Goal: Task Accomplishment & Management: Use online tool/utility

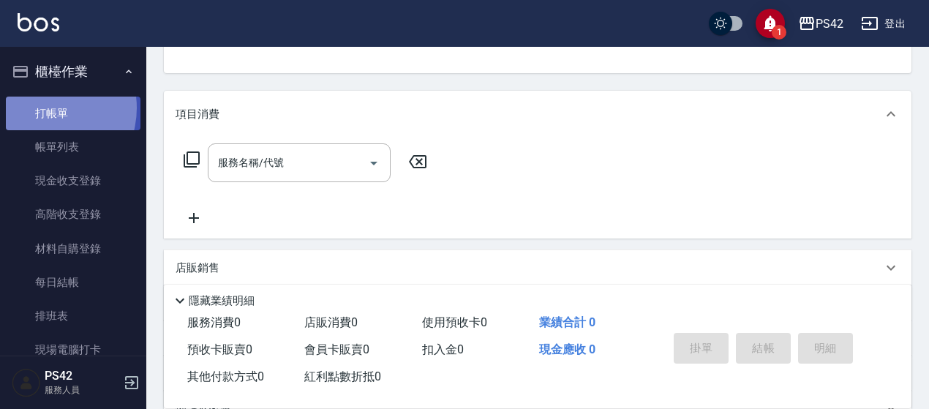
click at [42, 108] on link "打帳單" at bounding box center [73, 114] width 135 height 34
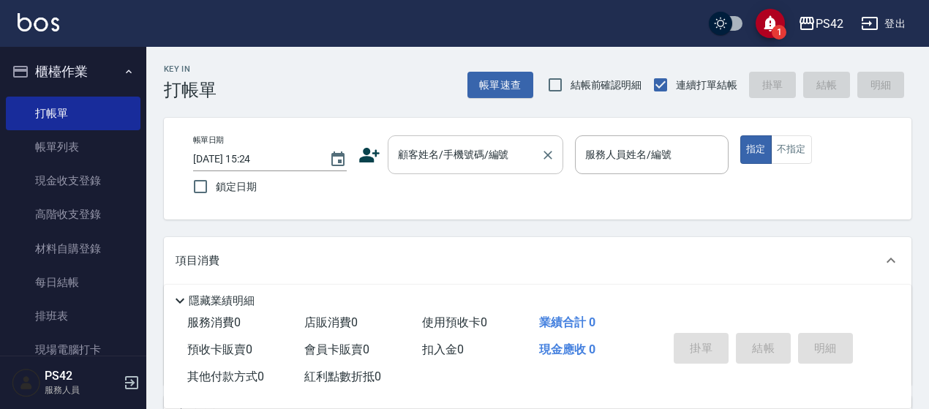
click at [489, 163] on input "顧客姓名/手機號碼/編號" at bounding box center [464, 155] width 140 height 26
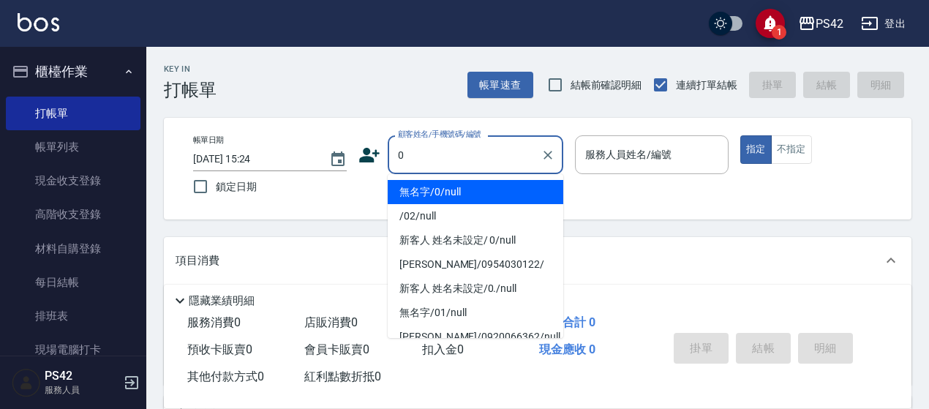
type input "無名字/0/null"
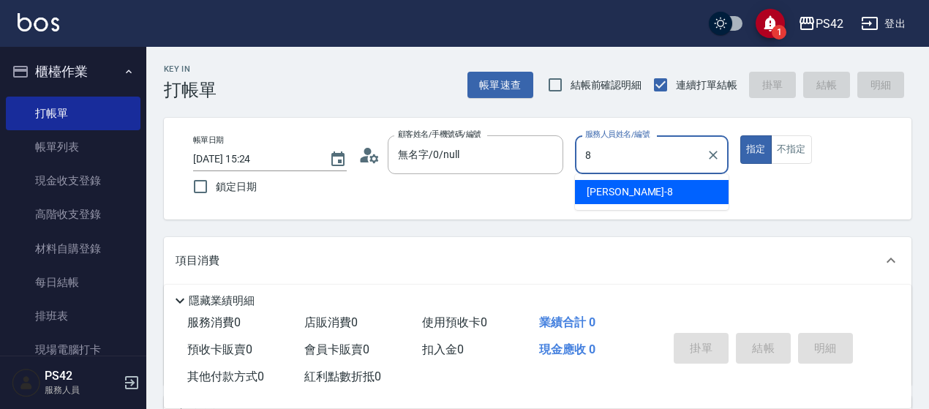
type input "[PERSON_NAME]-8"
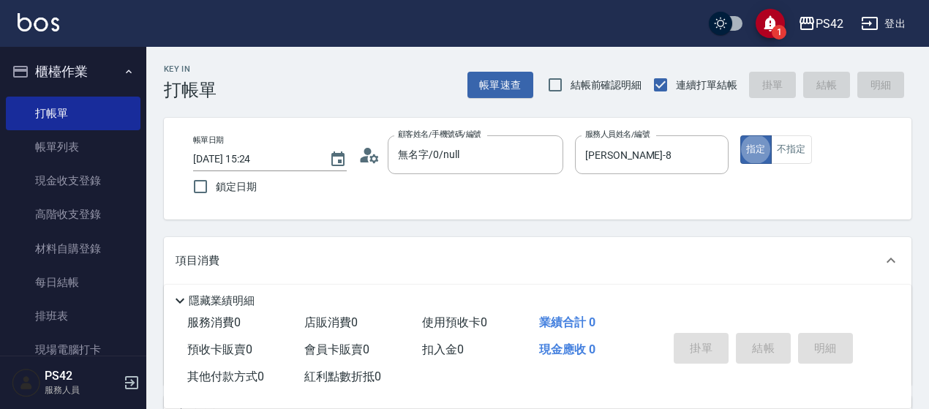
type button "true"
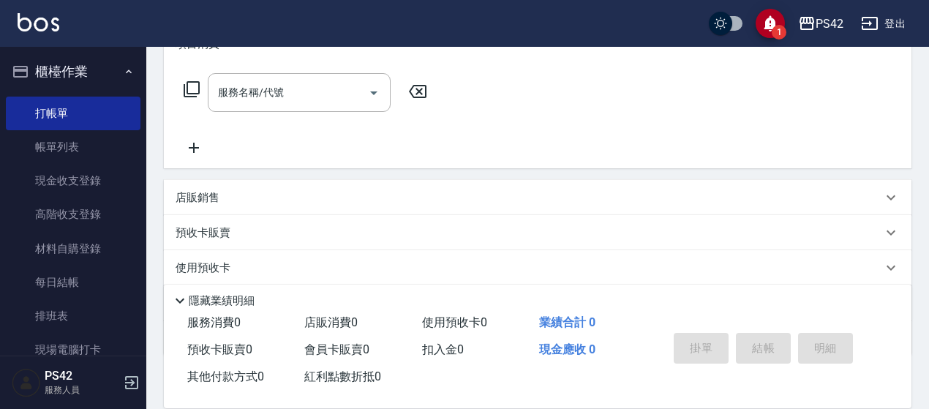
scroll to position [219, 0]
click at [294, 86] on input "服務名稱/代號" at bounding box center [288, 90] width 148 height 26
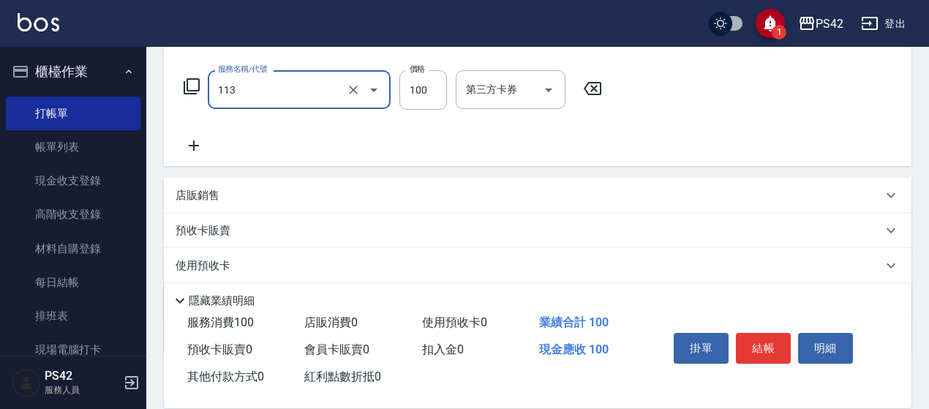
type input "瞬護100(113)"
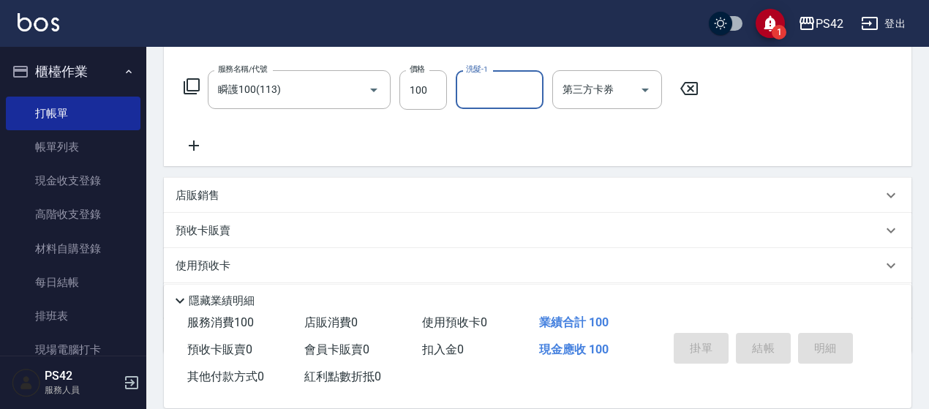
type input "[DATE] 18:49"
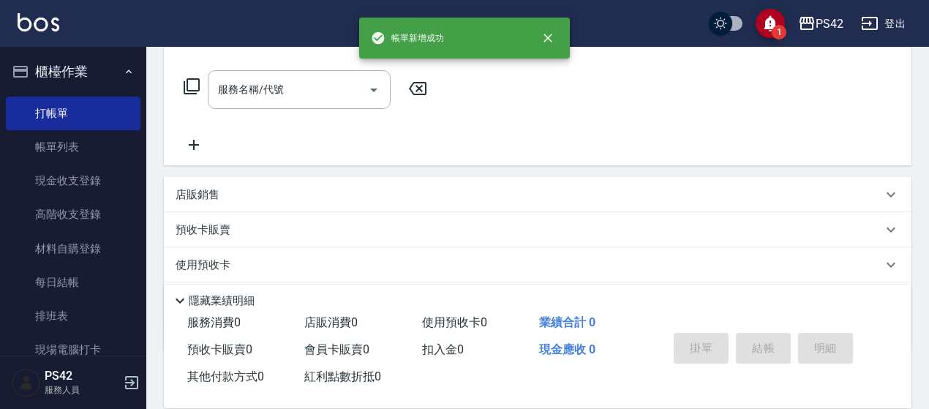
scroll to position [0, 0]
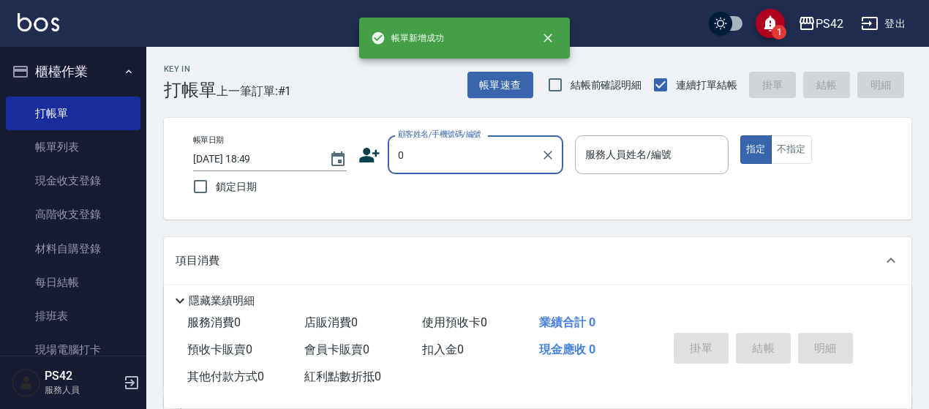
type input "無名字/0/null"
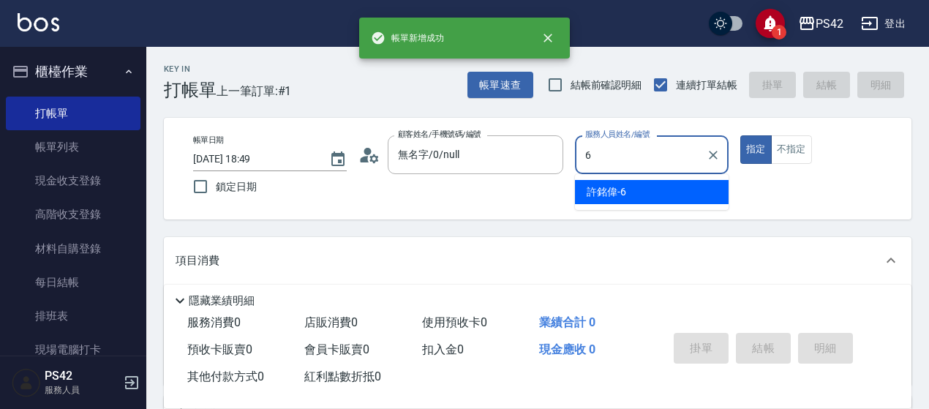
type input "[PERSON_NAME]-6"
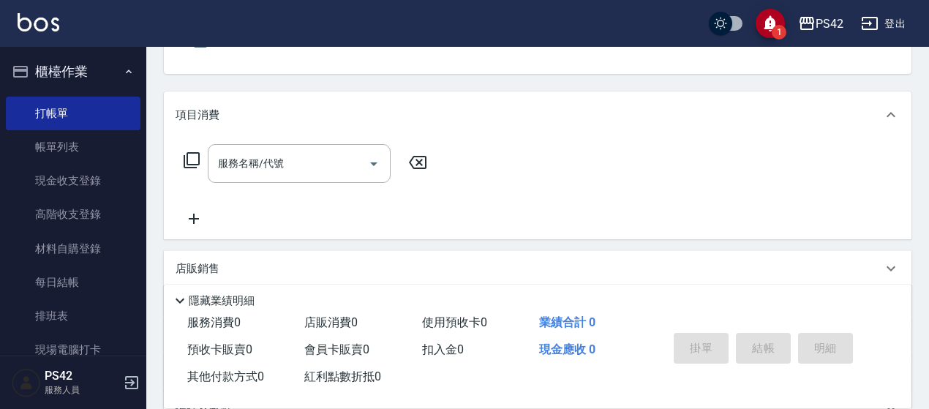
scroll to position [146, 0]
click at [258, 160] on input "服務名稱/代號" at bounding box center [288, 163] width 148 height 26
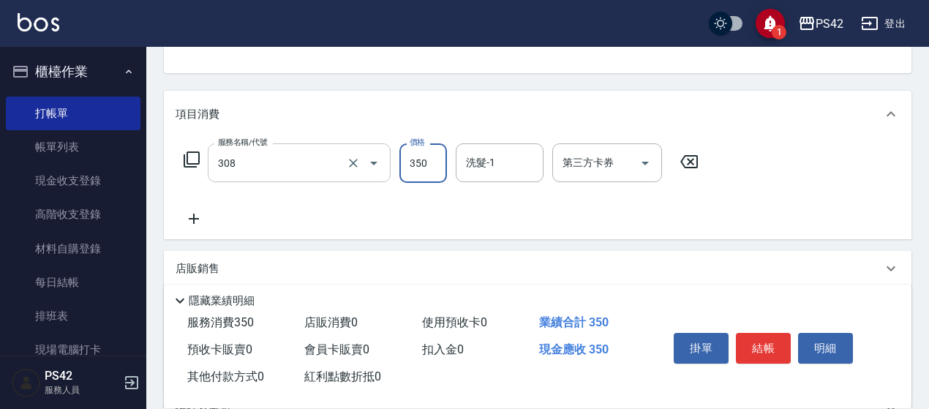
type input "洗+剪(308)"
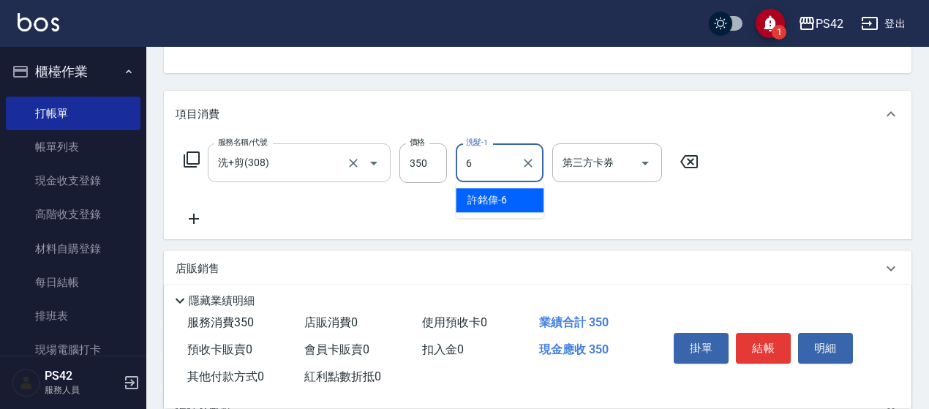
type input "[PERSON_NAME]-6"
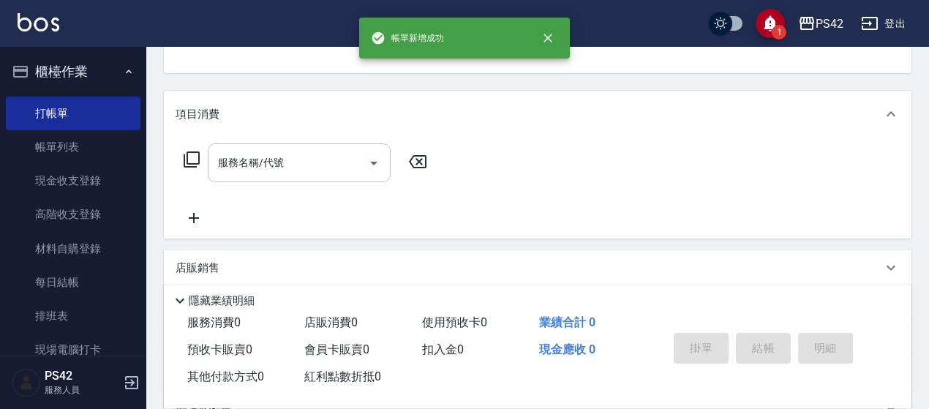
scroll to position [142, 0]
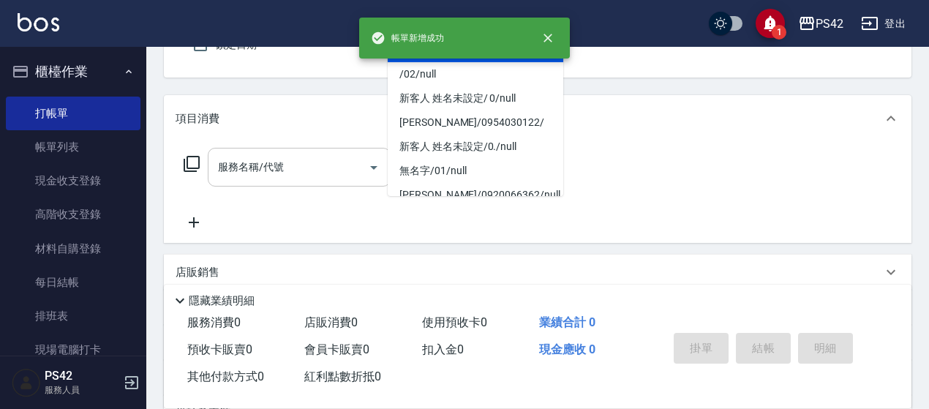
type input "無名字/0/null"
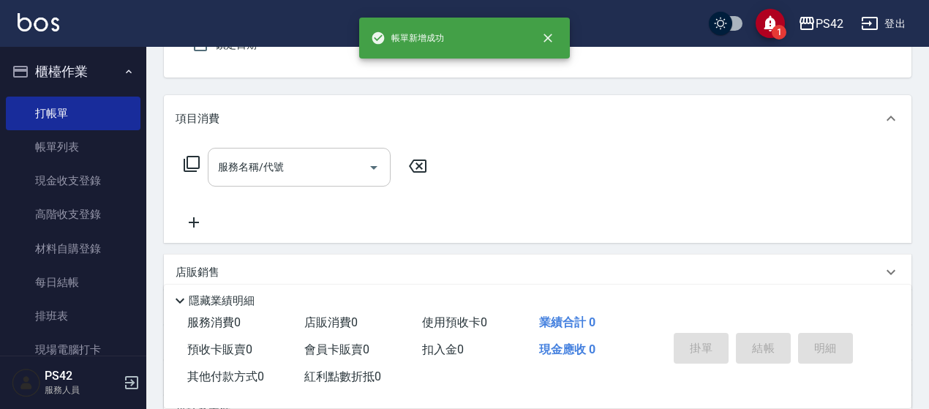
type input "[PERSON_NAME]-2"
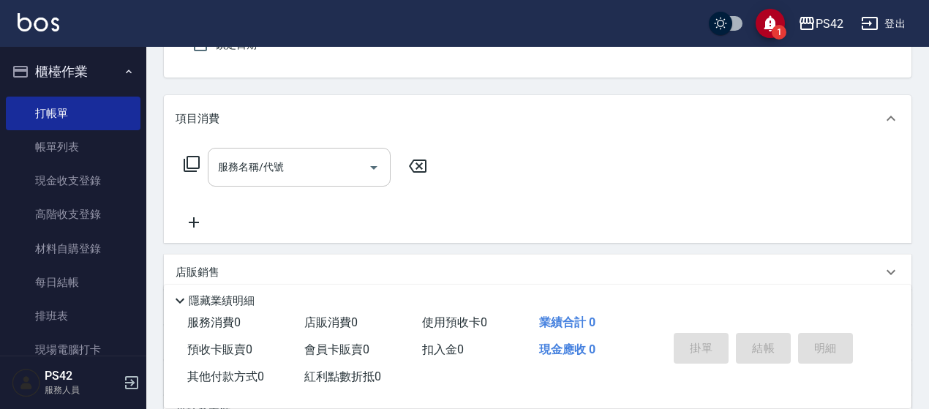
scroll to position [135, 0]
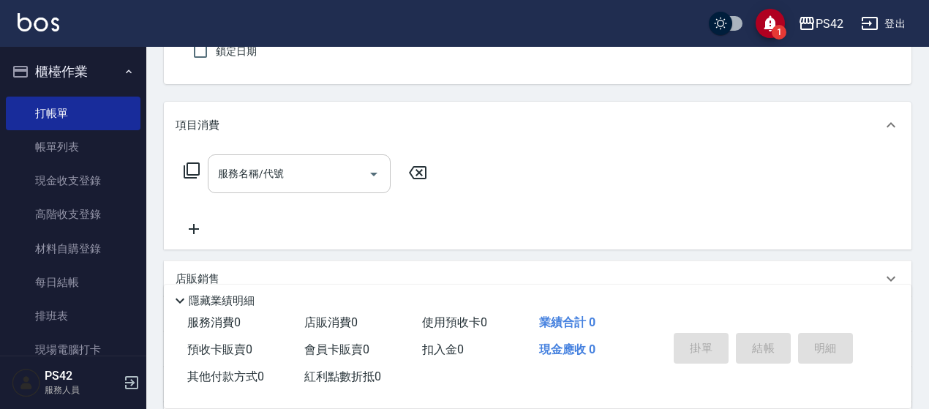
type button "false"
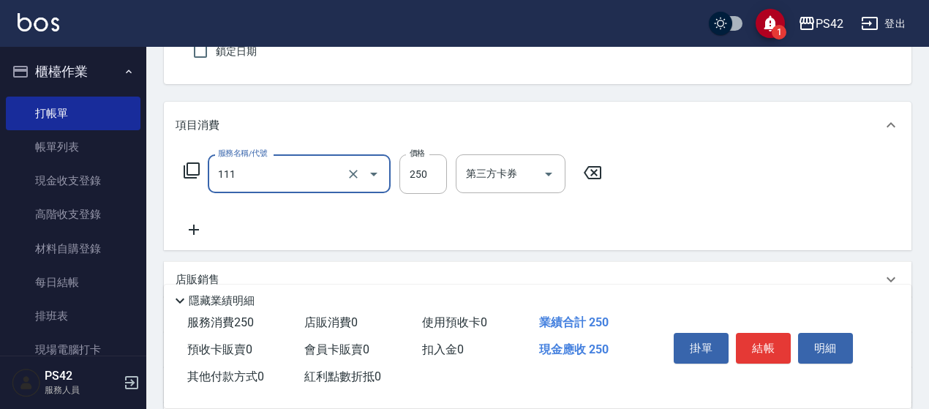
type input "200(111)"
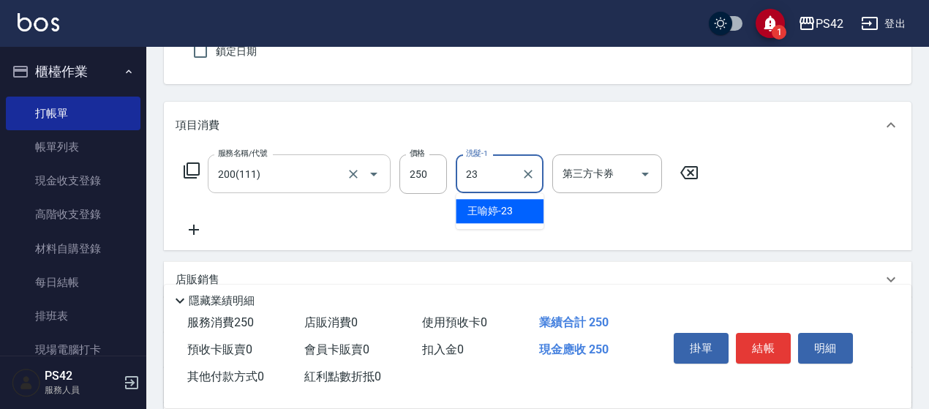
type input "[PERSON_NAME]-23"
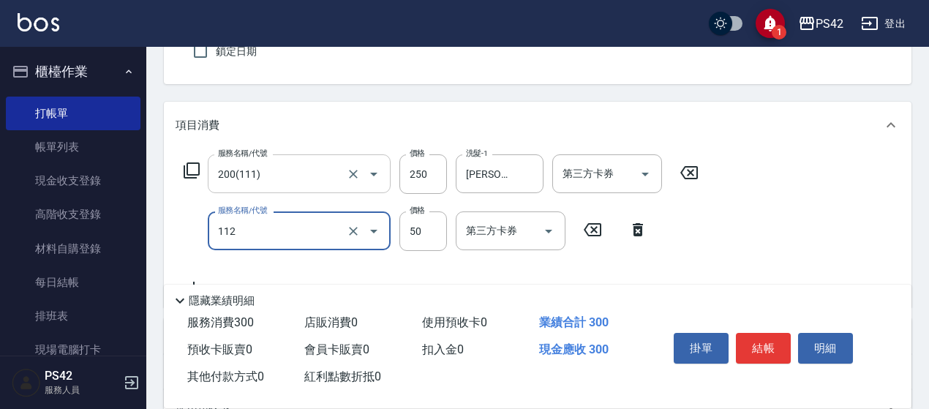
type input "精油50(112)"
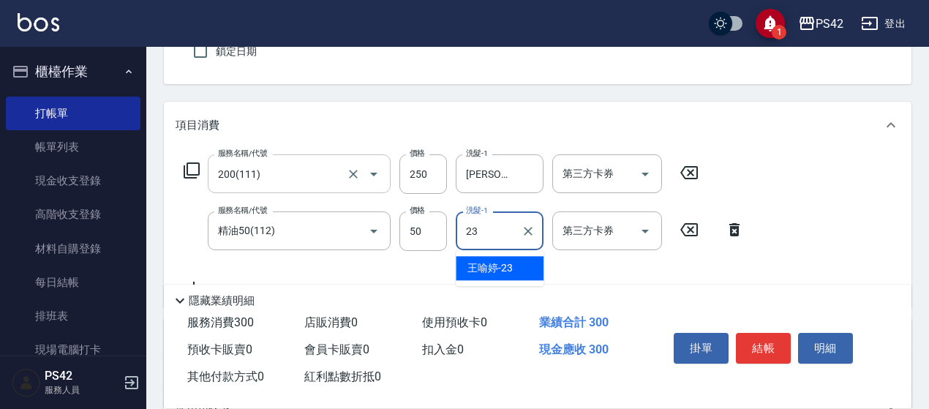
type input "[PERSON_NAME]-23"
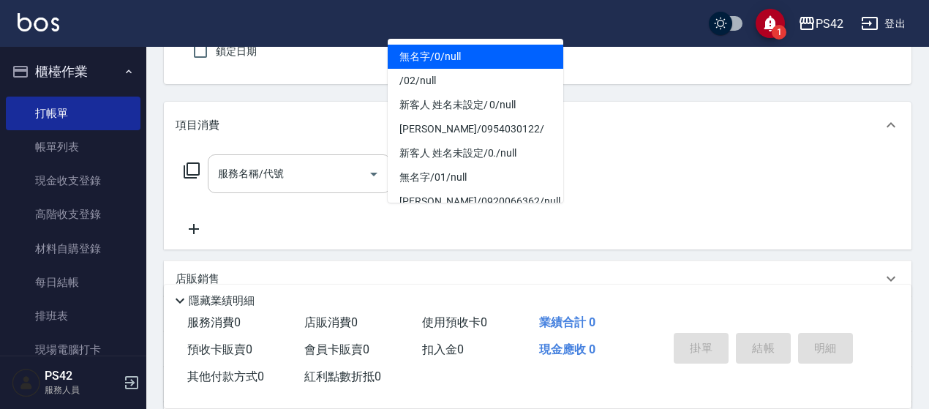
type input "0"
type input "2"
type input "無名字/0/null"
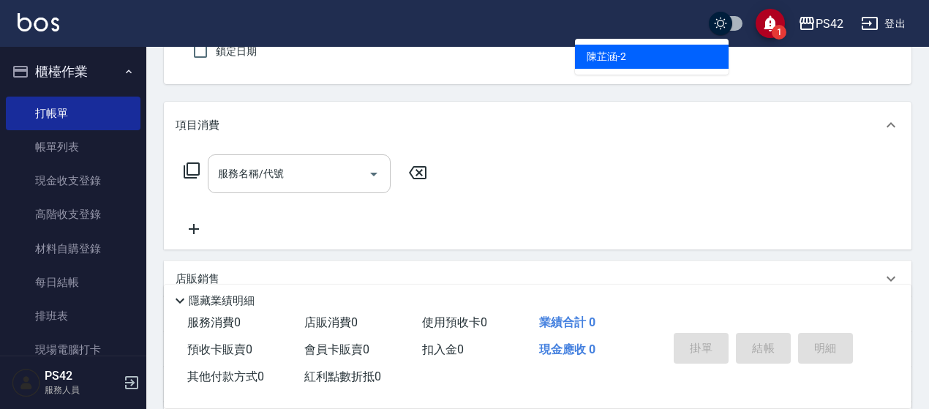
type input "[PERSON_NAME]-2"
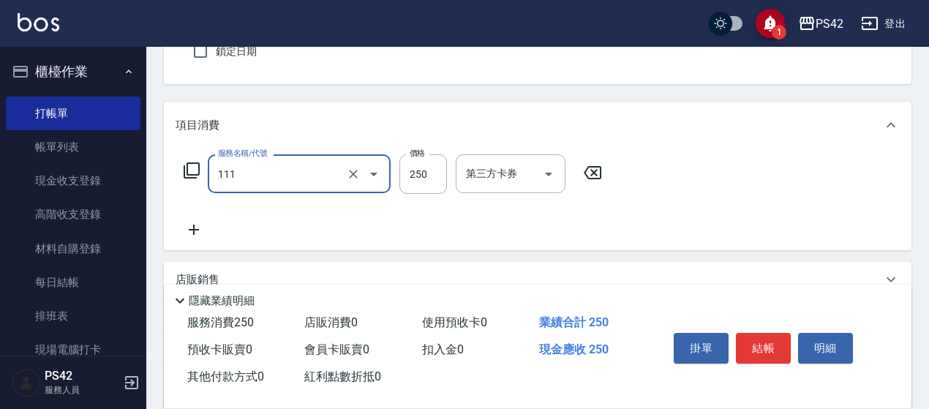
type input "200(111)"
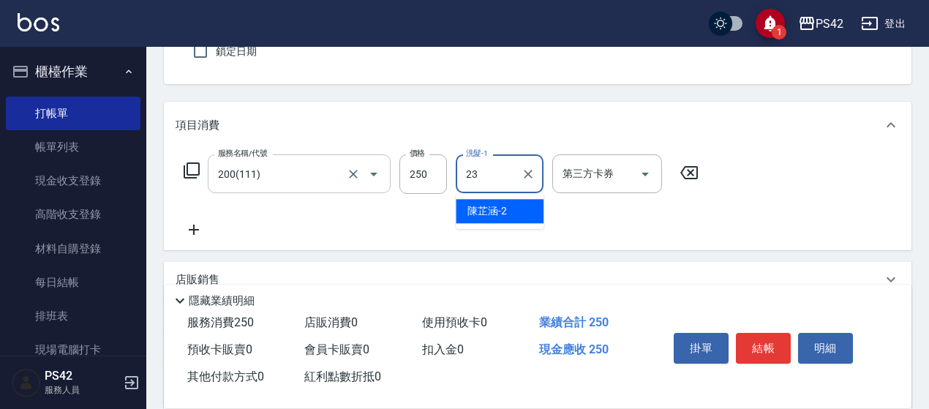
type input "[PERSON_NAME]-23"
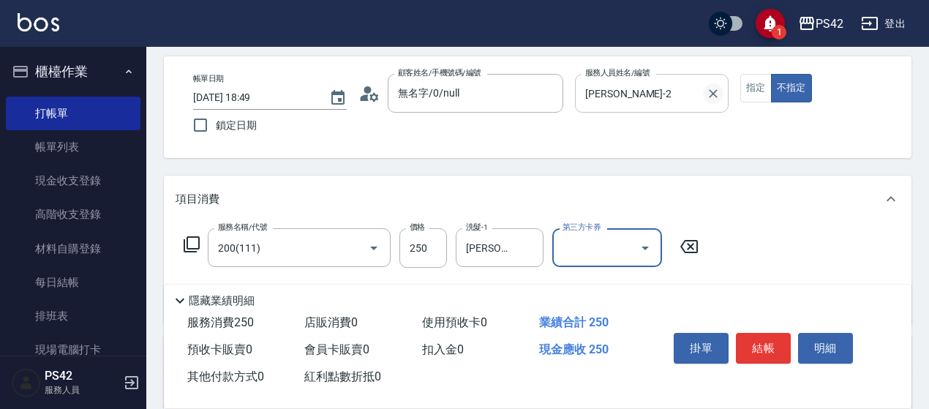
scroll to position [0, 0]
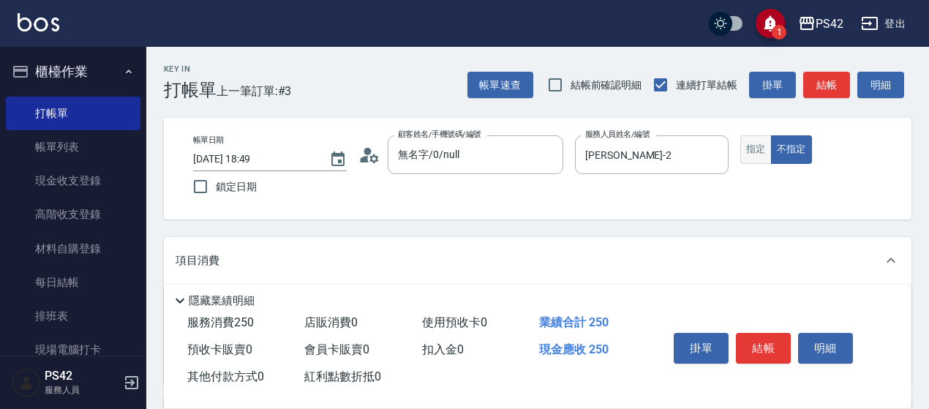
click at [743, 147] on button "指定" at bounding box center [755, 149] width 31 height 29
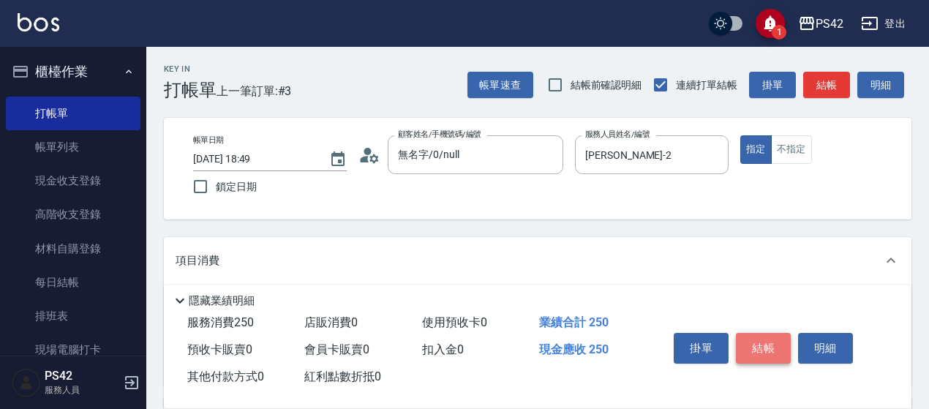
click at [775, 350] on button "結帳" at bounding box center [763, 348] width 55 height 31
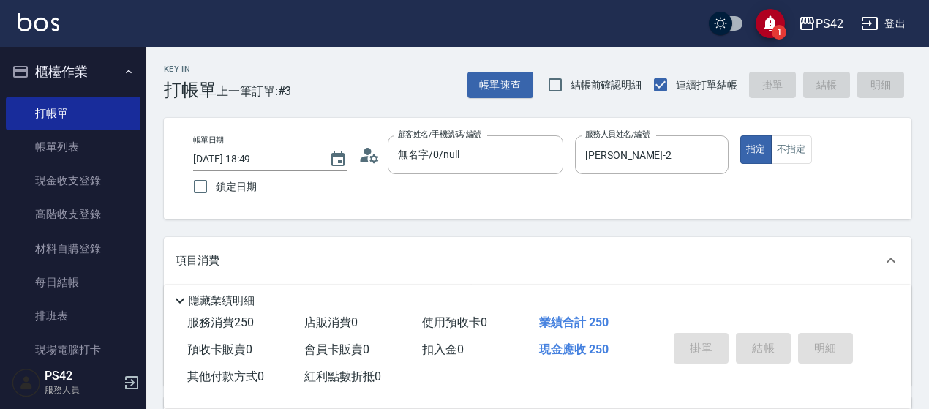
type input "[DATE] 18:50"
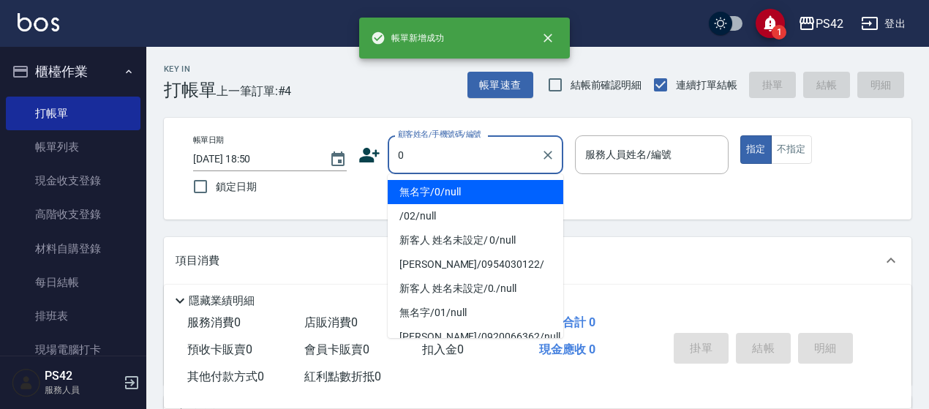
type input "無名字/0/null"
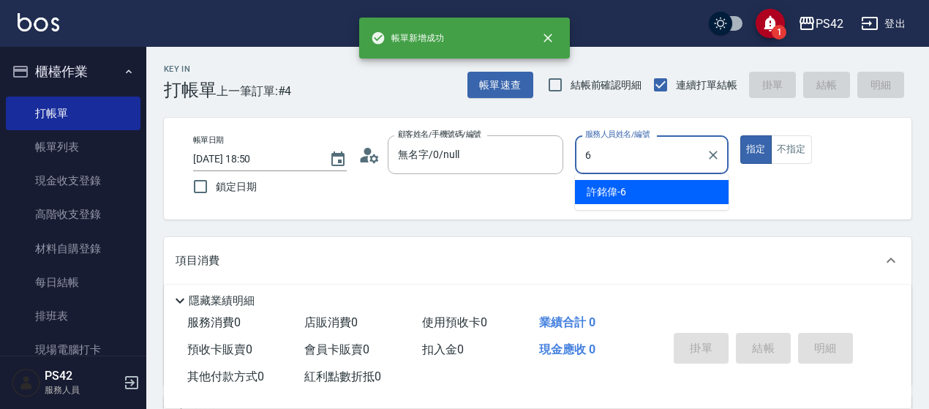
type input "[PERSON_NAME]-6"
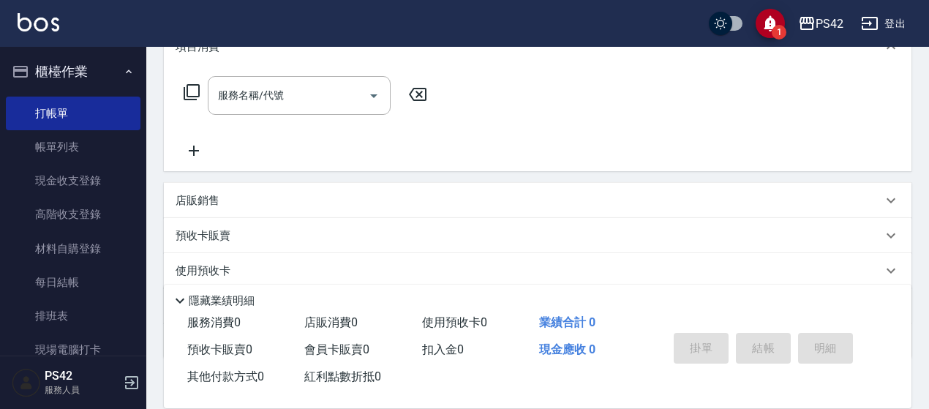
scroll to position [219, 0]
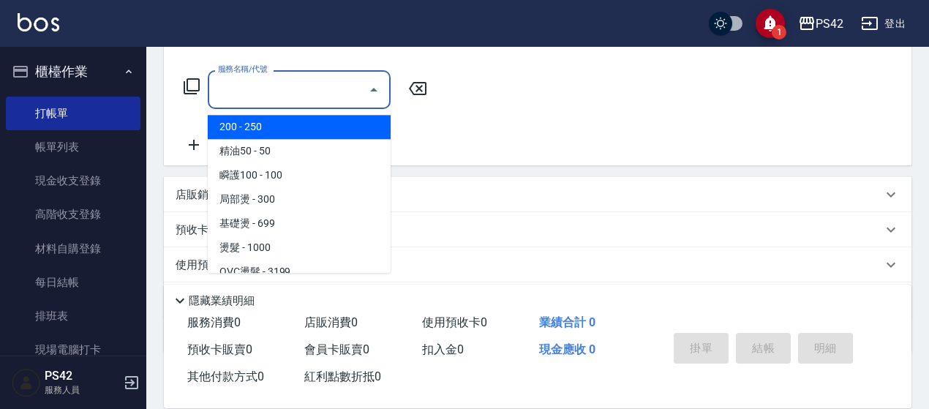
click at [287, 89] on input "服務名稱/代號" at bounding box center [288, 90] width 148 height 26
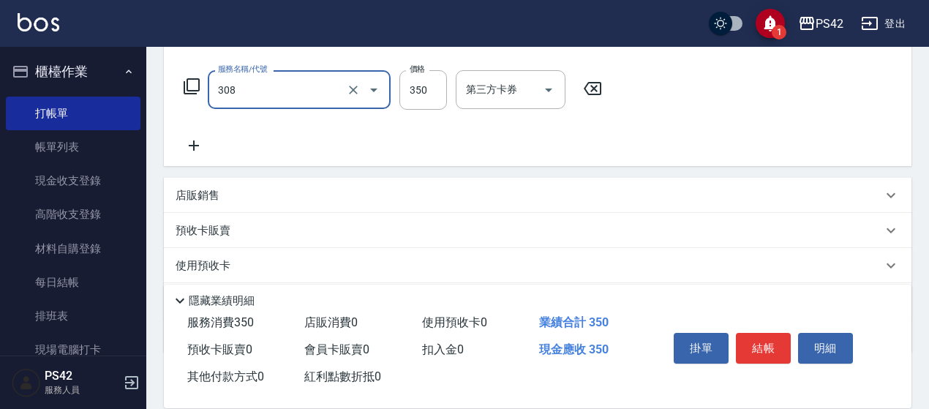
type input "洗+剪(308)"
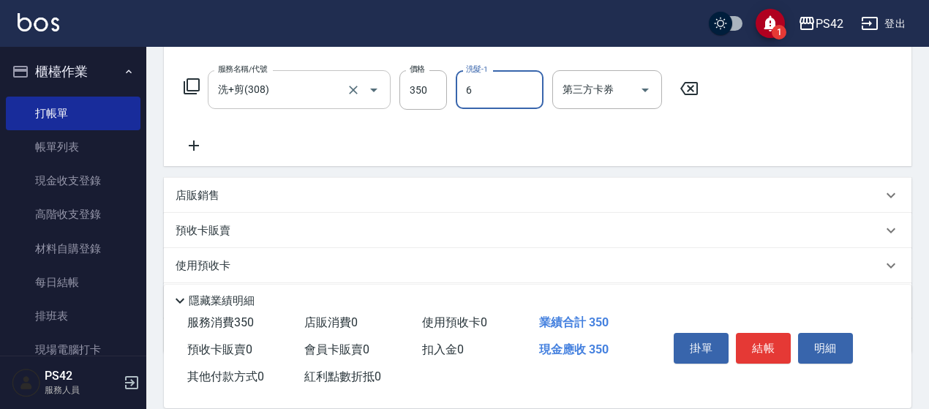
type input "[PERSON_NAME]-6"
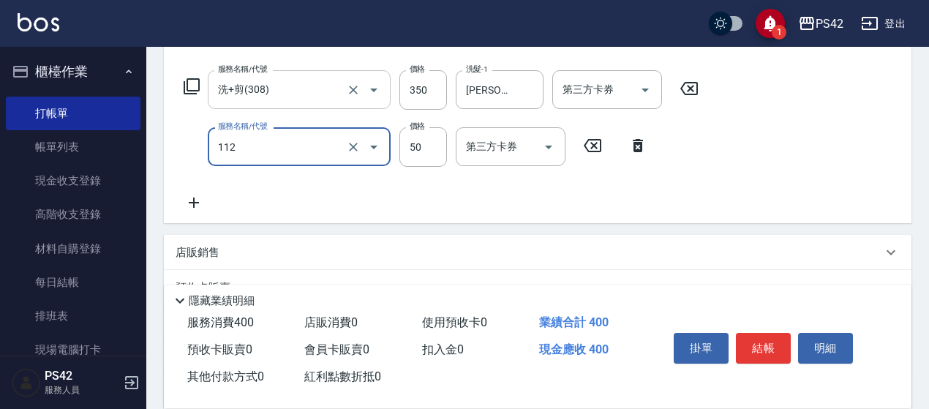
type input "精油50(112)"
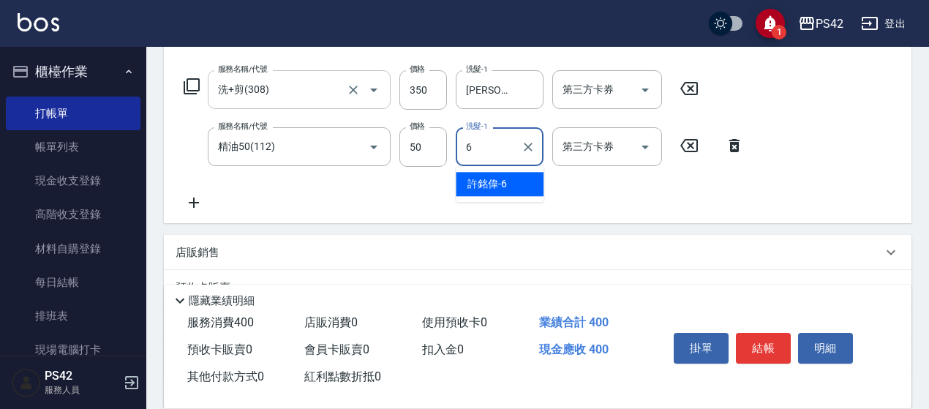
type input "[PERSON_NAME]-6"
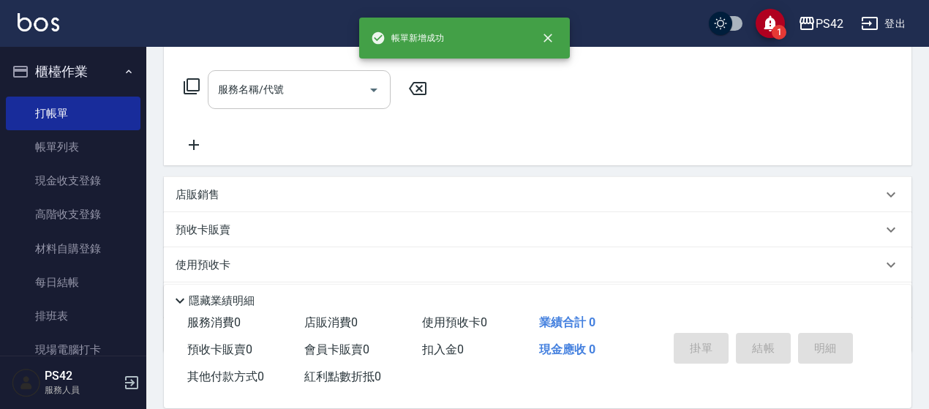
scroll to position [0, 0]
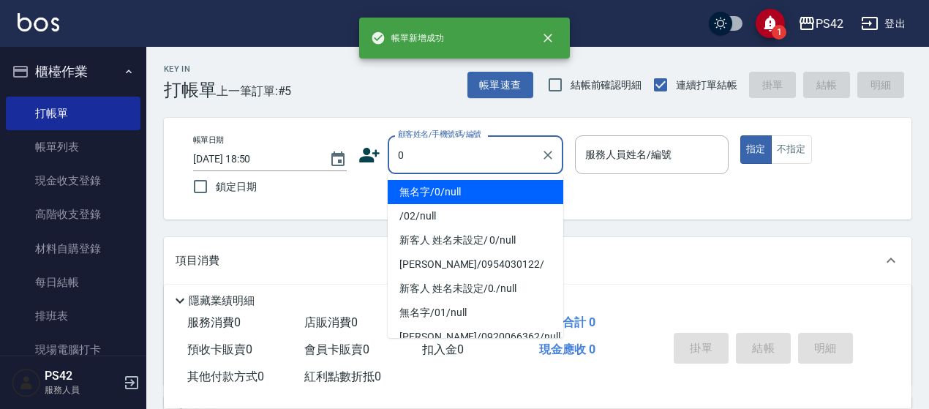
type input "0"
type input "3"
type input "無名字/0/null"
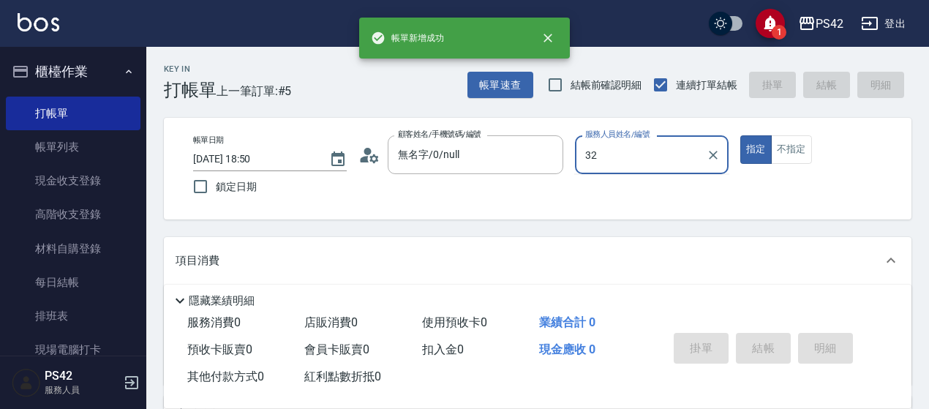
type input "32"
click at [740, 135] on button "指定" at bounding box center [755, 149] width 31 height 29
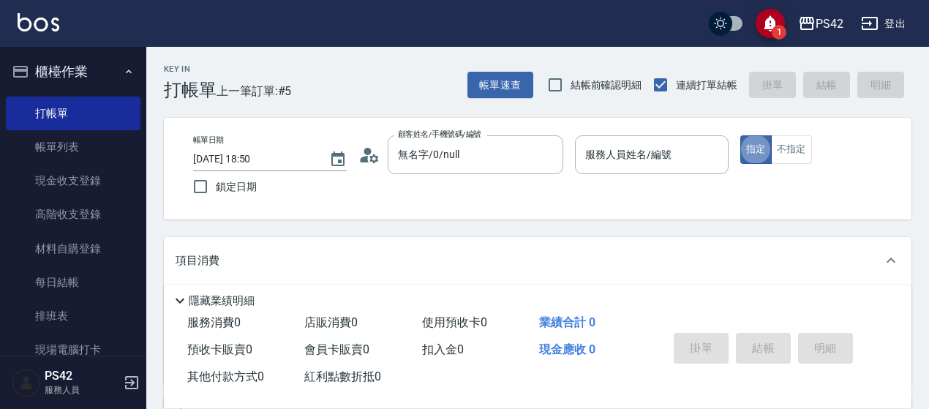
drag, startPoint x: 620, startPoint y: 144, endPoint x: 603, endPoint y: 140, distance: 17.9
click at [617, 144] on div "服務人員姓名/編號 服務人員姓名/編號" at bounding box center [652, 154] width 154 height 39
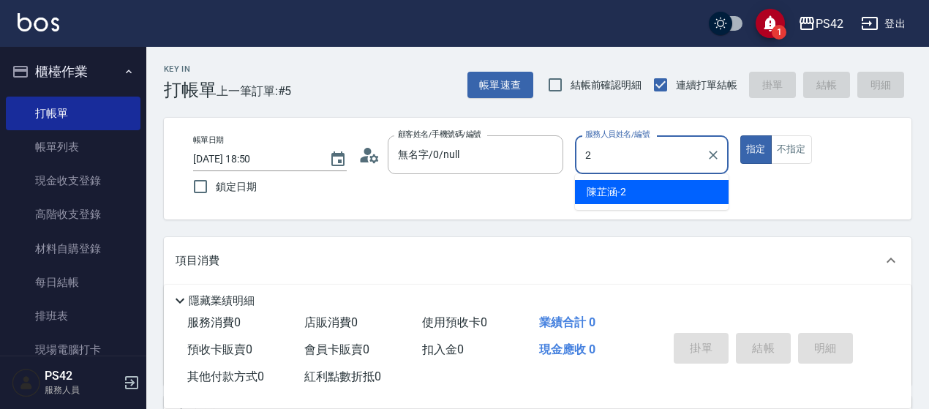
type input "[PERSON_NAME]-2"
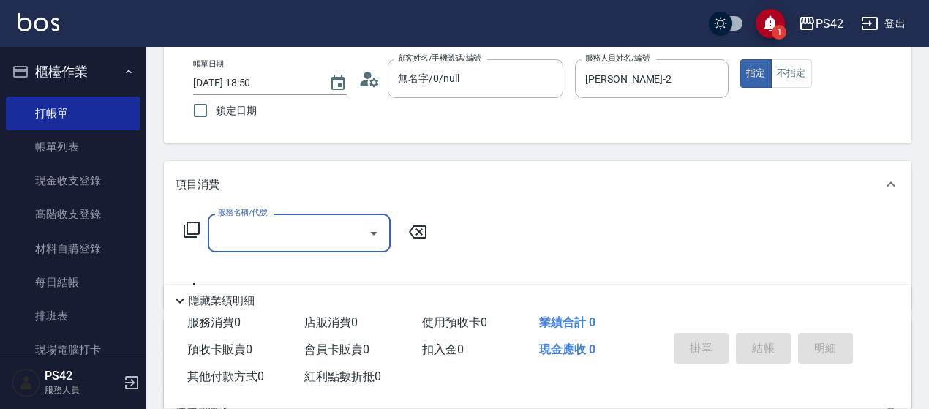
scroll to position [146, 0]
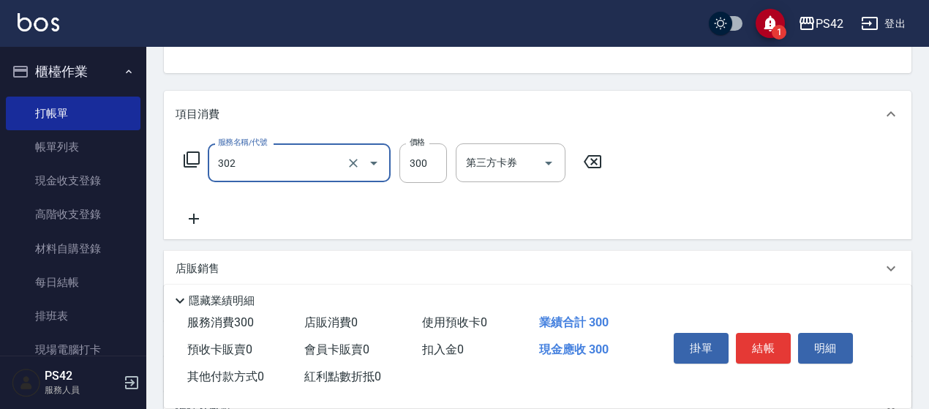
type input "剪髮(302)"
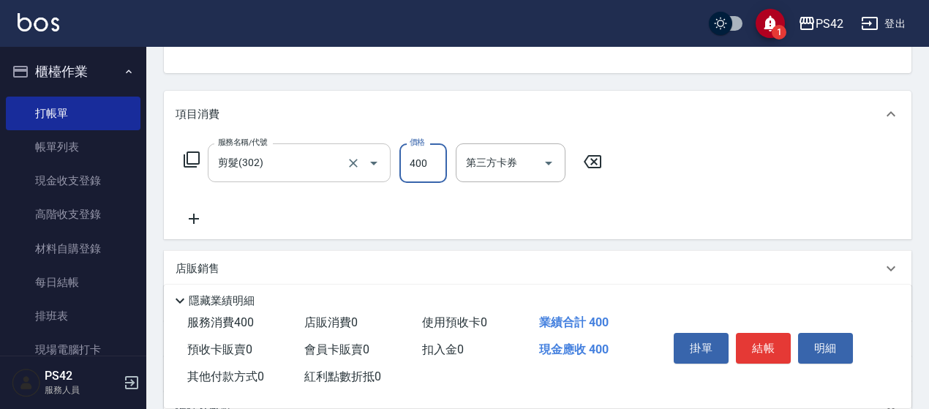
type input "400"
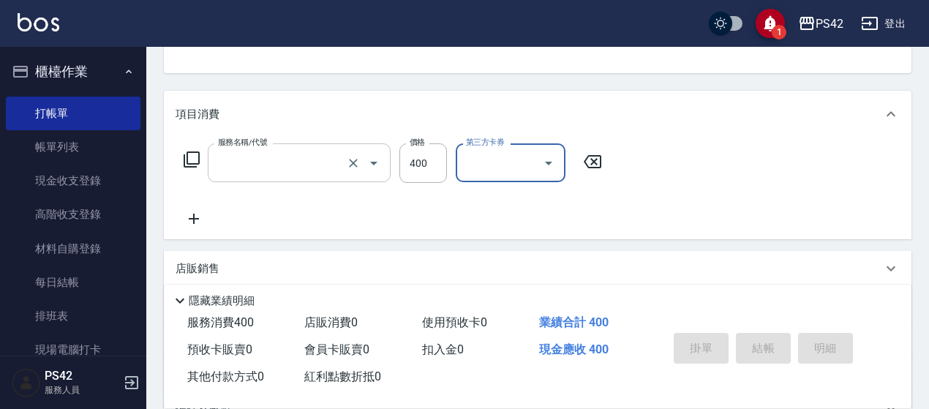
scroll to position [142, 0]
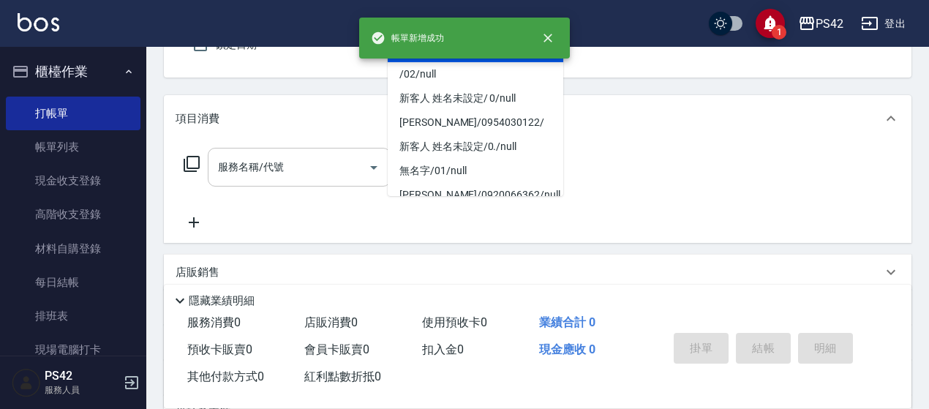
type input "無名字/0/null"
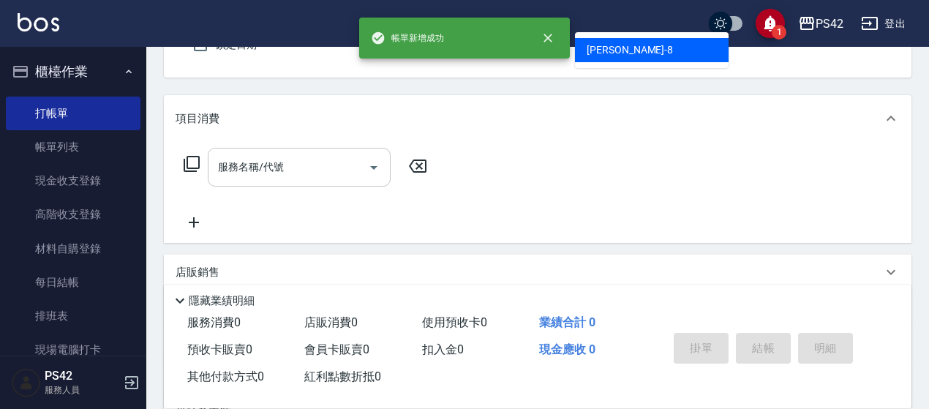
type input "[PERSON_NAME]-8"
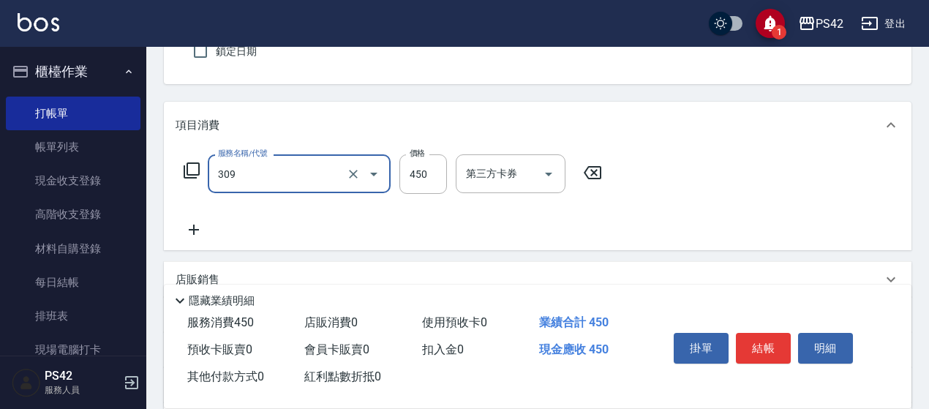
type input "洗+剪(309)"
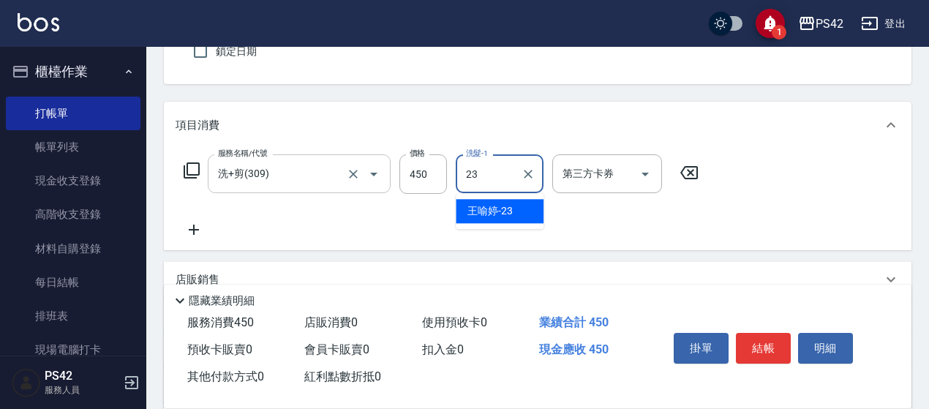
type input "[PERSON_NAME]-23"
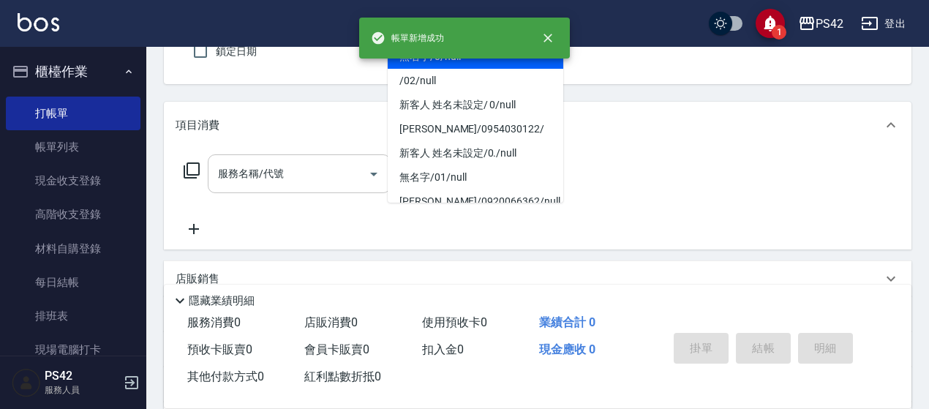
type input "無名字/0/null"
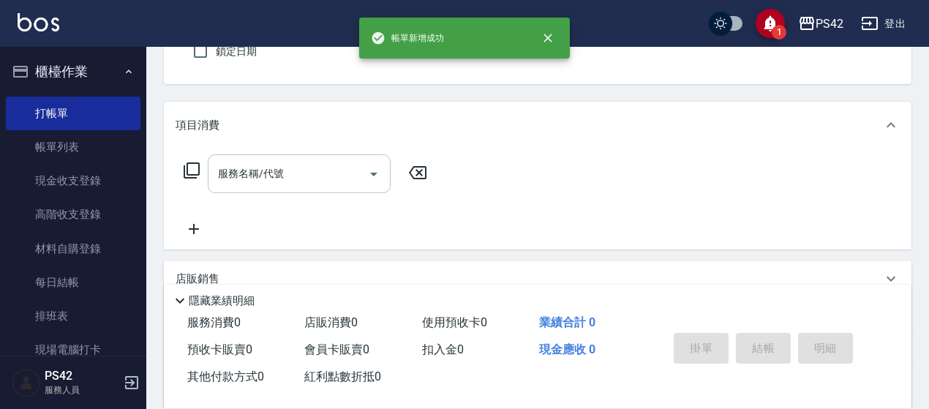
type input "[PERSON_NAME]-8"
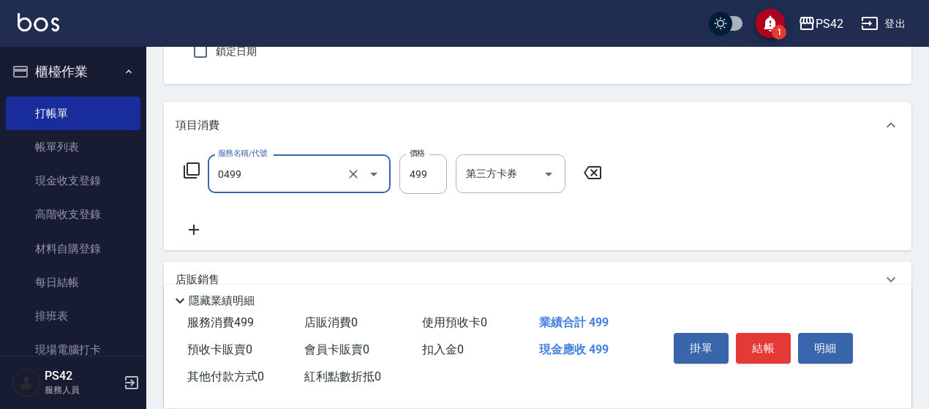
type input "[PERSON_NAME]499(0499)"
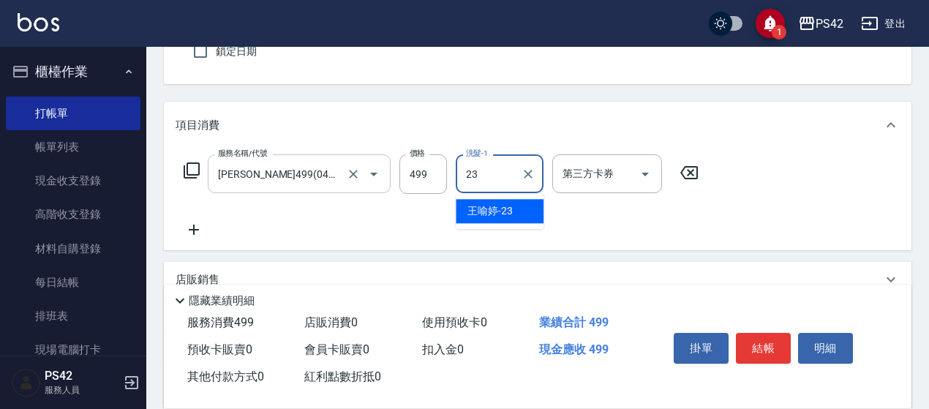
type input "[PERSON_NAME]-23"
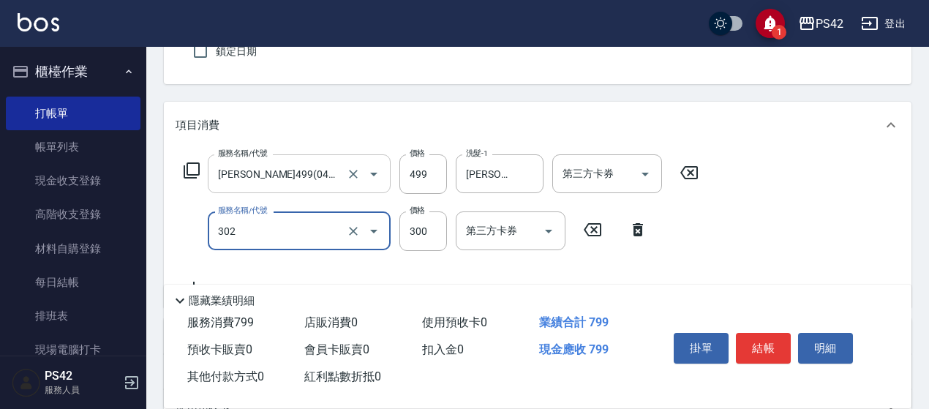
type input "剪髮(302)"
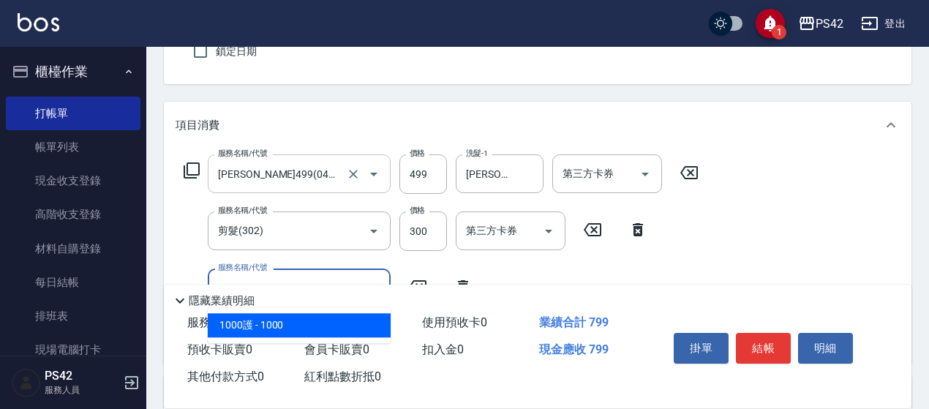
type input "1000護(404)"
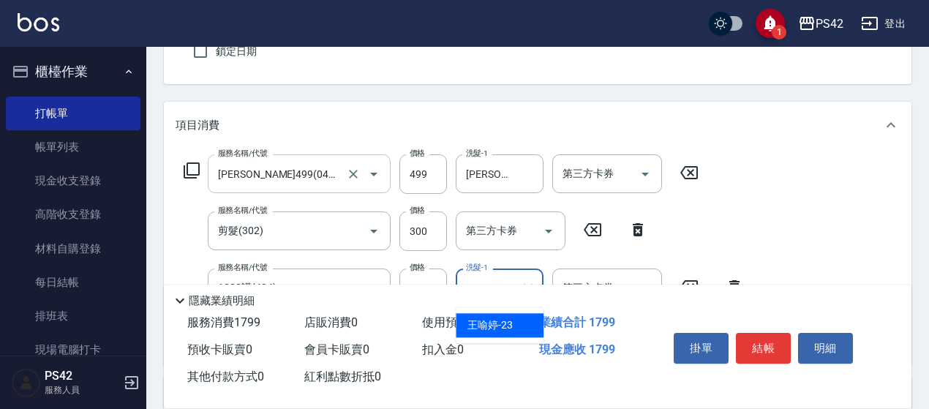
type input "[PERSON_NAME]-23"
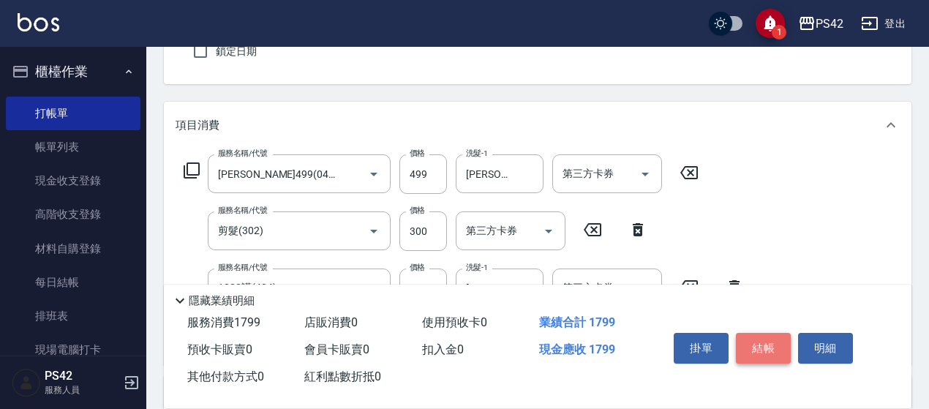
click at [765, 333] on button "結帳" at bounding box center [763, 348] width 55 height 31
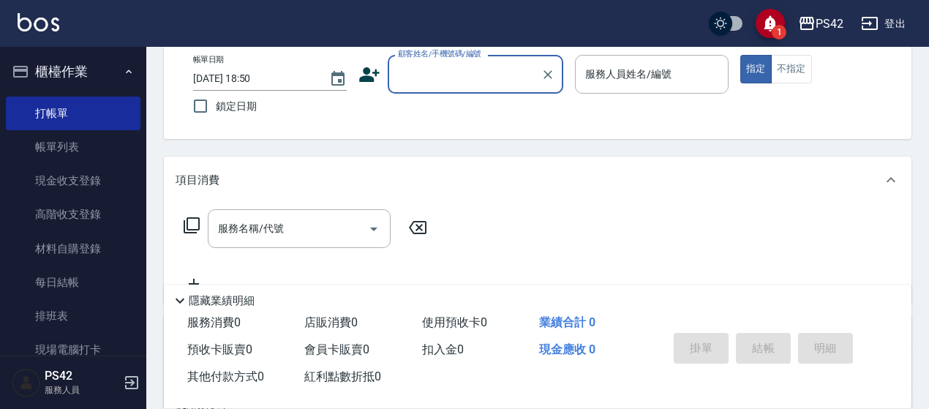
scroll to position [0, 0]
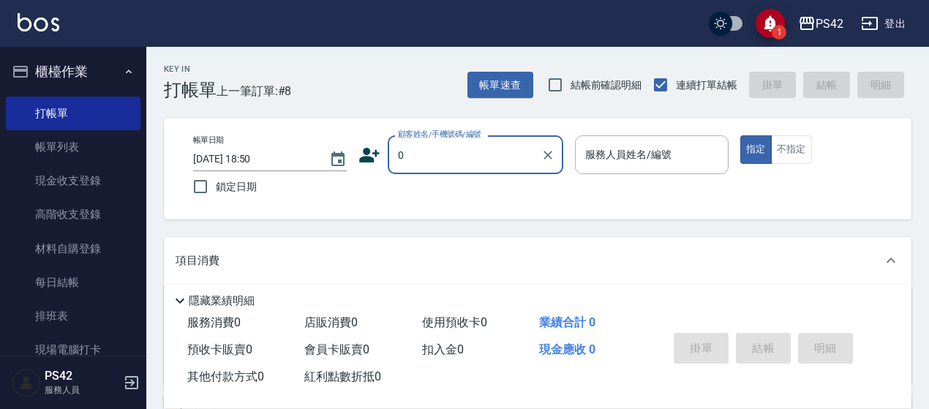
type input "0"
type input "2"
type input "無名字/0/null"
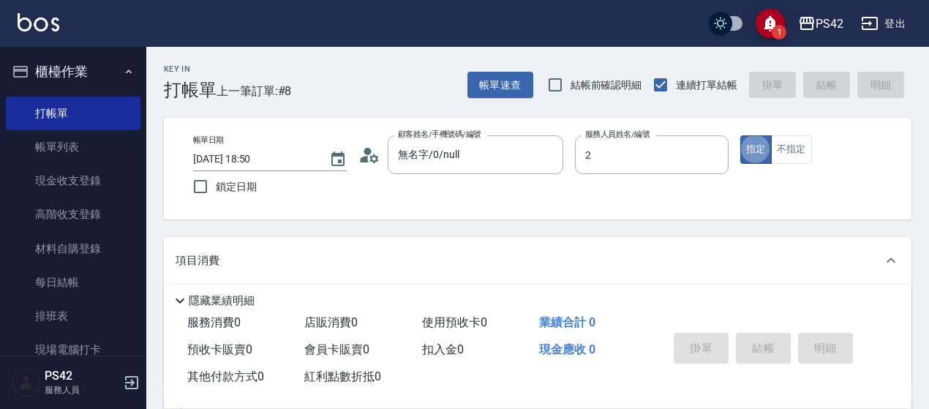
type input "[PERSON_NAME]-2"
click at [797, 148] on button "不指定" at bounding box center [791, 149] width 41 height 29
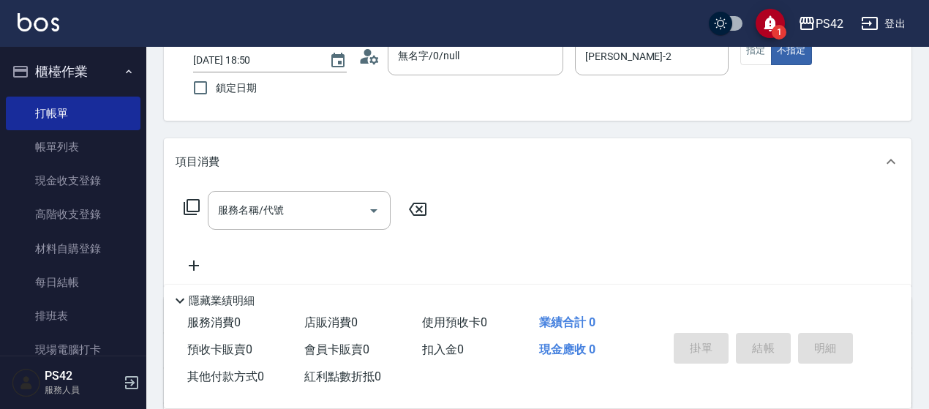
scroll to position [219, 0]
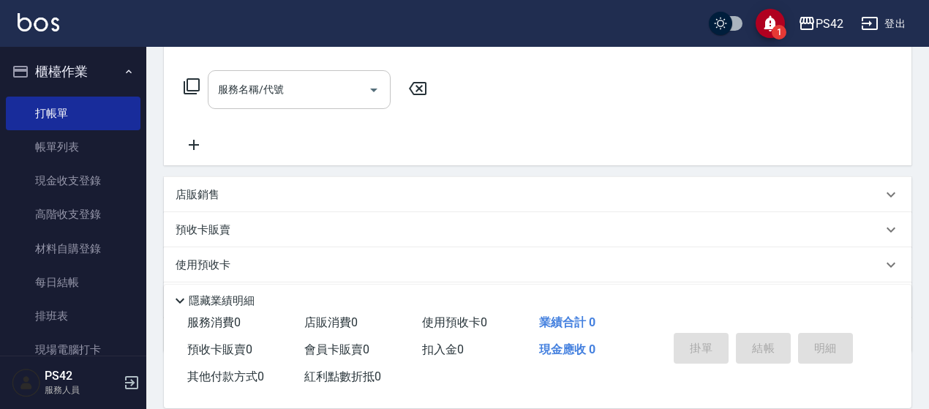
click at [261, 87] on input "服務名稱/代號" at bounding box center [288, 90] width 148 height 26
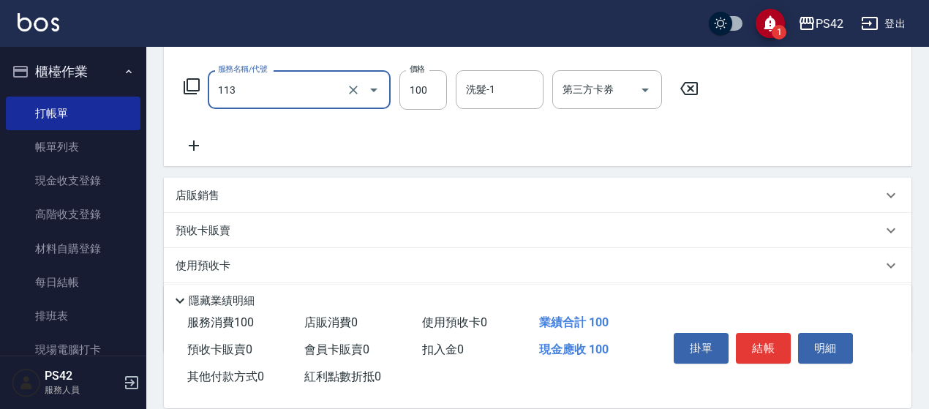
type input "瞬護100(113)"
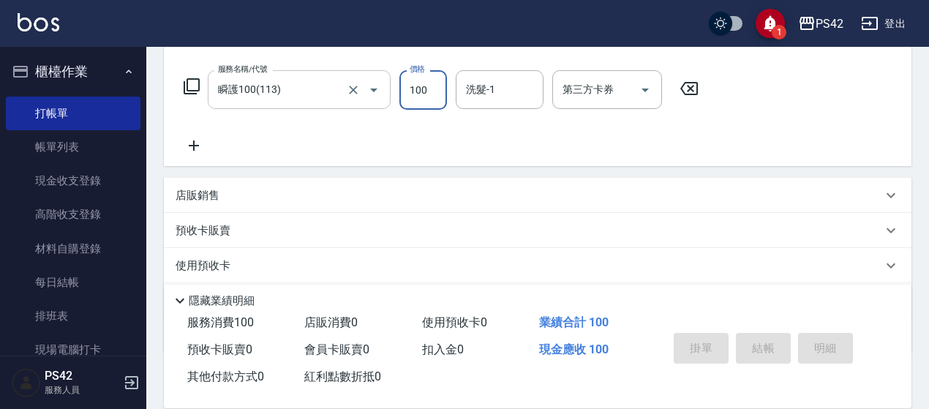
type input "[DATE] 18:51"
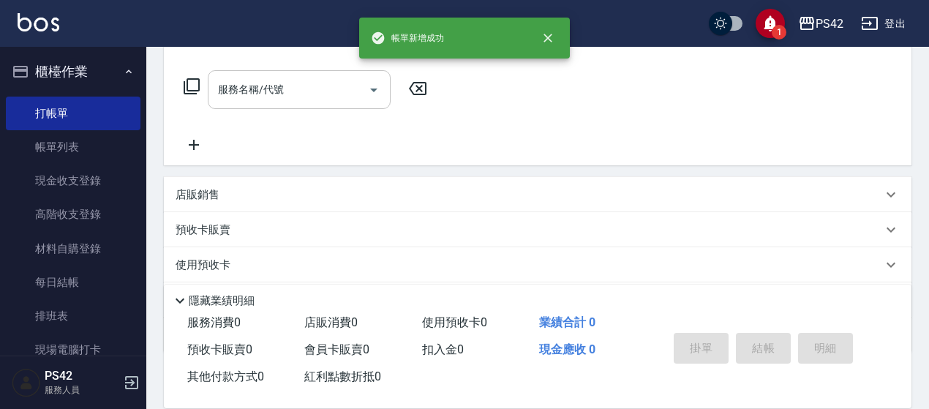
scroll to position [0, 0]
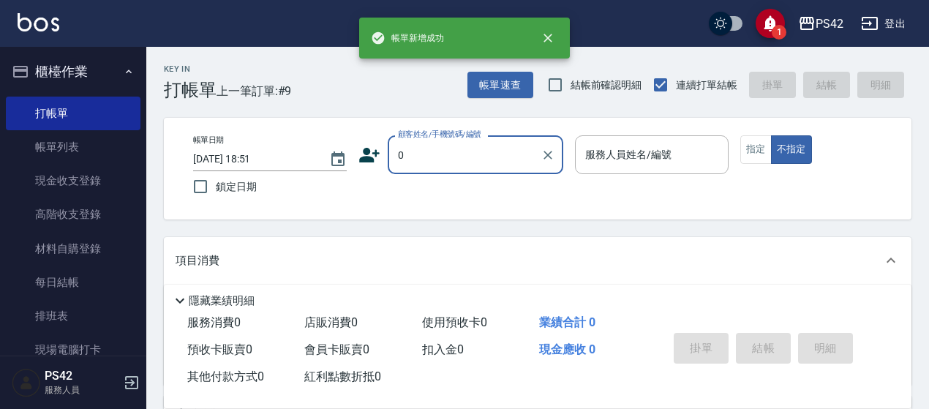
type input "無名字/0/null"
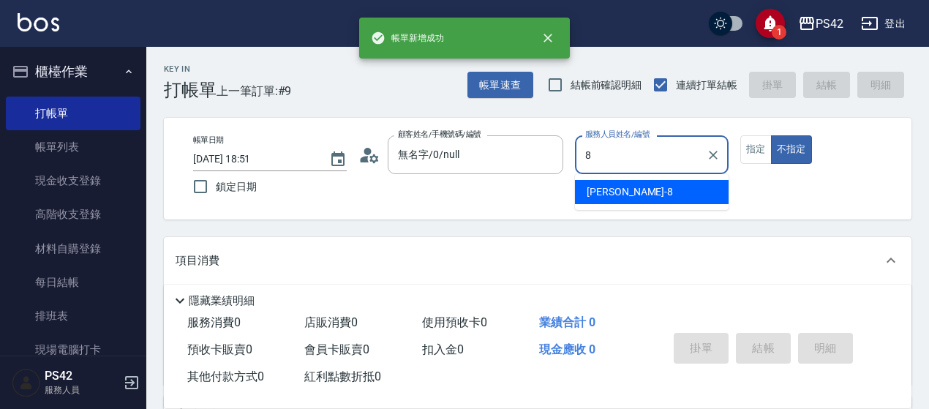
type input "[PERSON_NAME]-8"
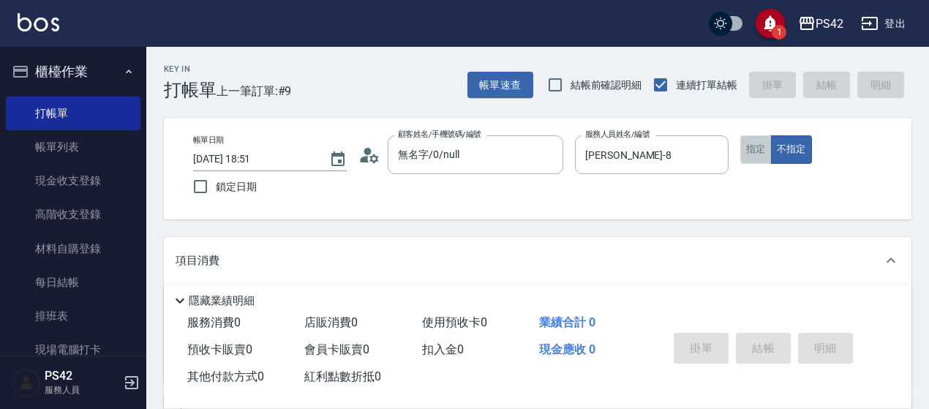
click at [756, 145] on button "指定" at bounding box center [755, 149] width 31 height 29
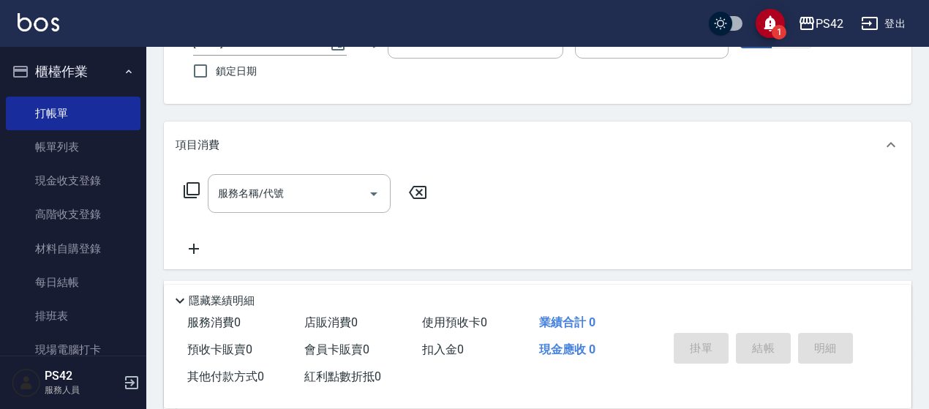
scroll to position [219, 0]
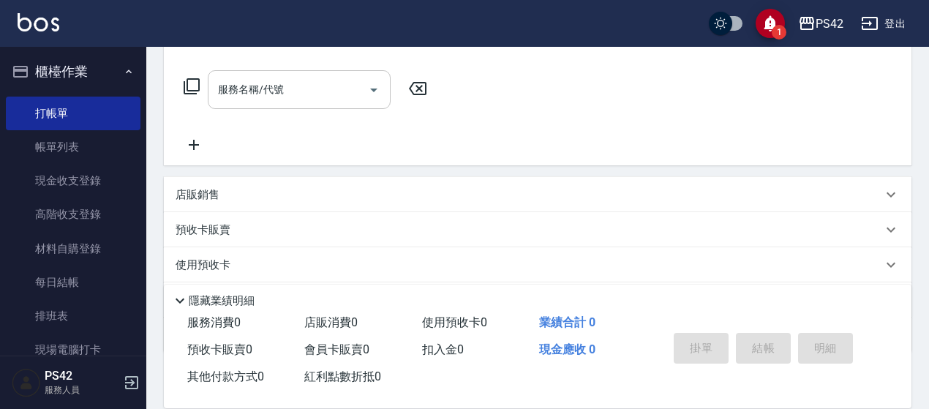
click at [269, 84] on input "服務名稱/代號" at bounding box center [288, 90] width 148 height 26
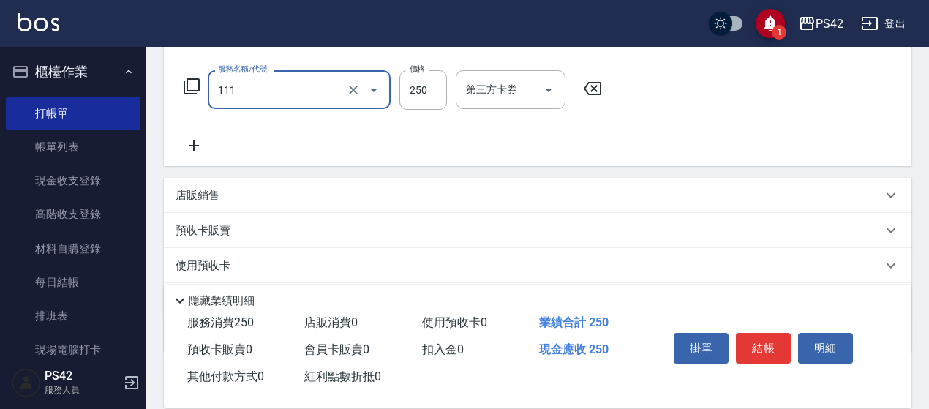
type input "200(111)"
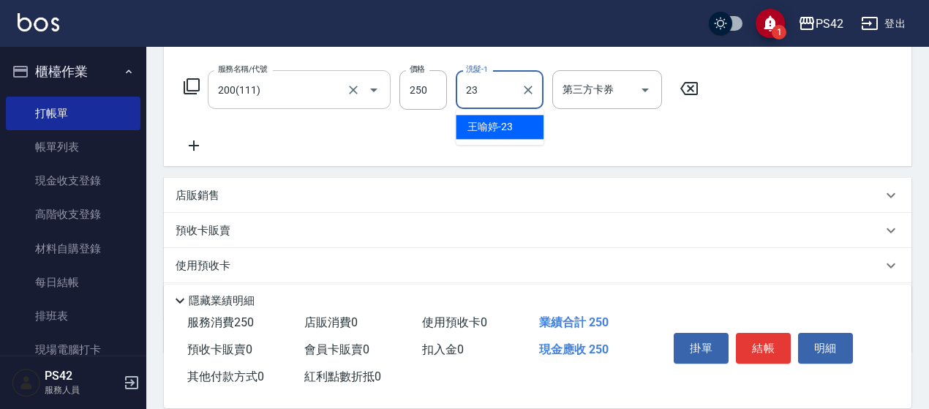
type input "[PERSON_NAME]-23"
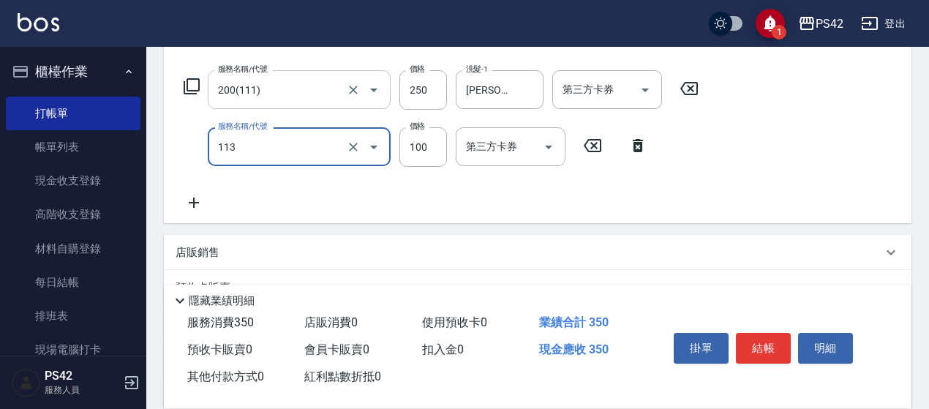
type input "瞬護100(113)"
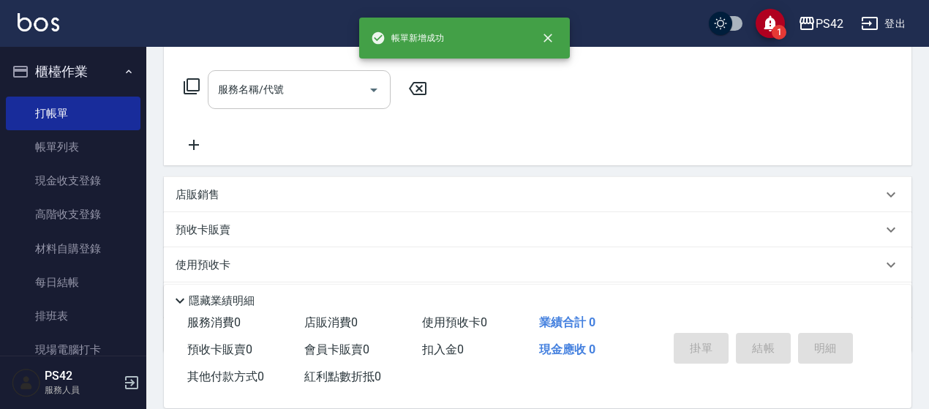
scroll to position [0, 0]
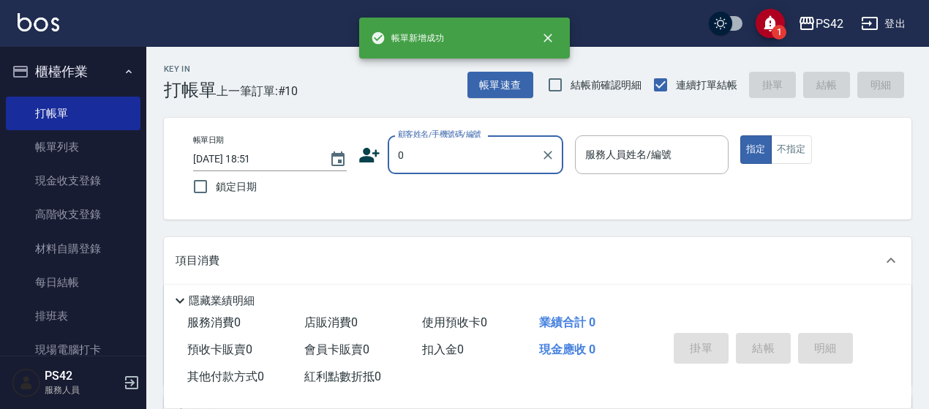
type input "無名字/0/null"
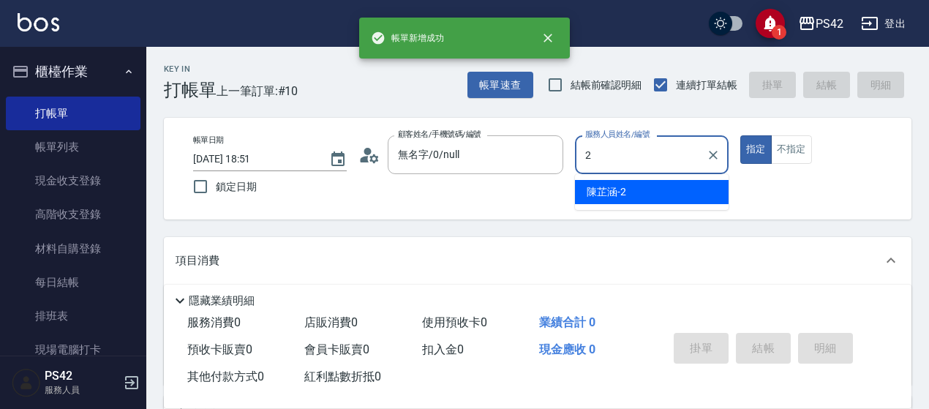
type input "[PERSON_NAME]-2"
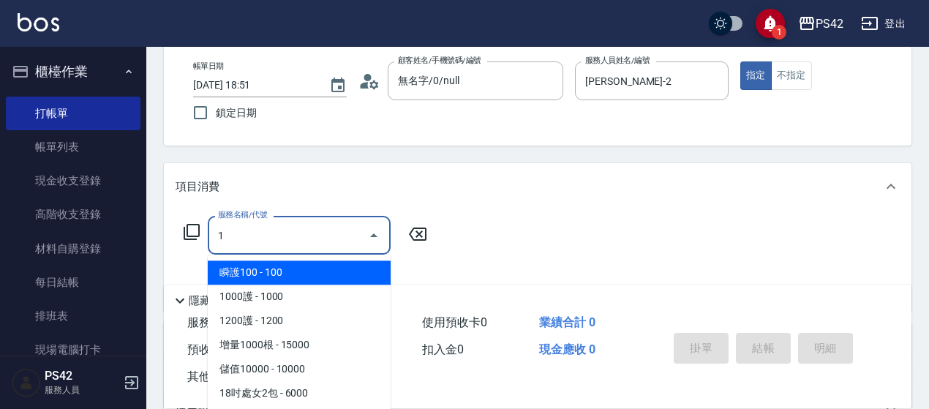
scroll to position [146, 0]
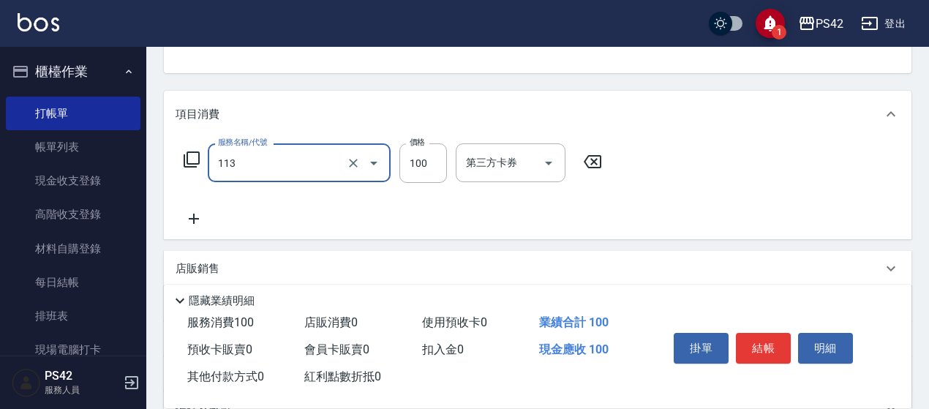
type input "瞬護100(113)"
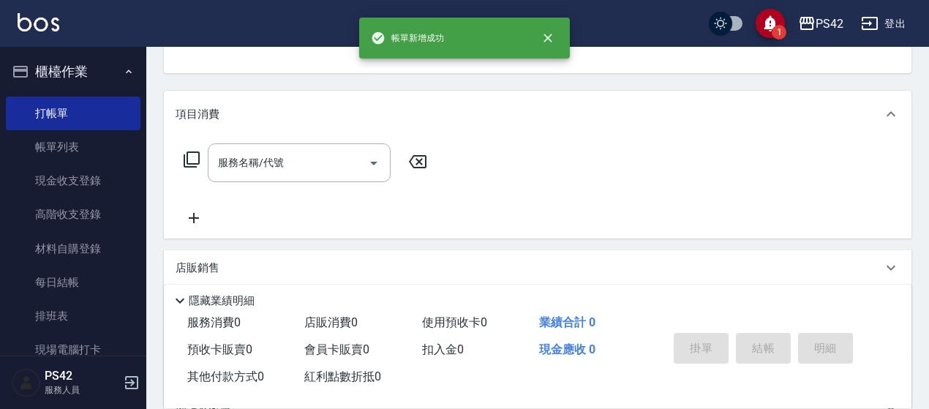
scroll to position [142, 0]
type input "無名字/0/null"
type input "[PERSON_NAME]-8"
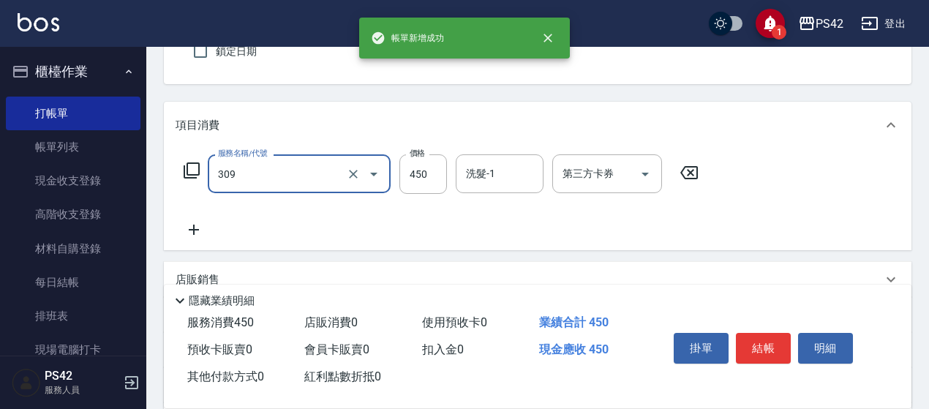
type input "洗+剪(309)"
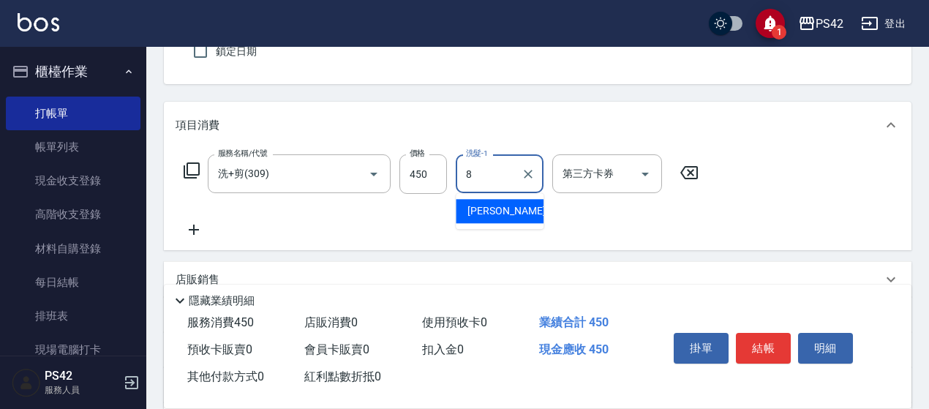
type input "[PERSON_NAME]-8"
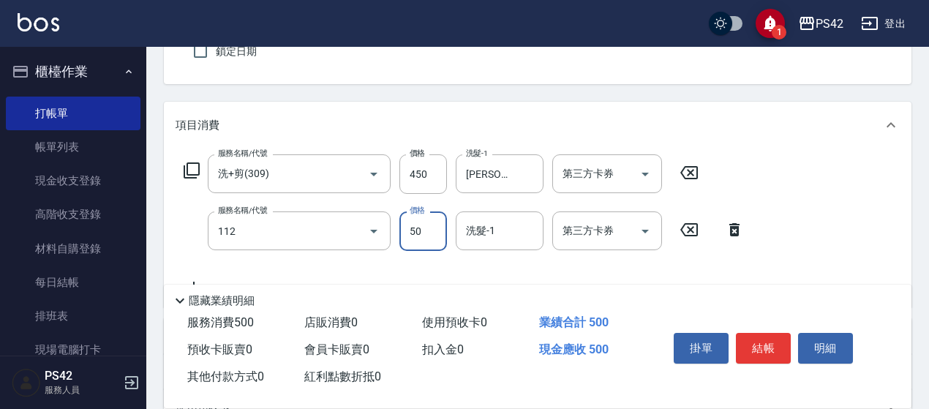
type input "精油50(112)"
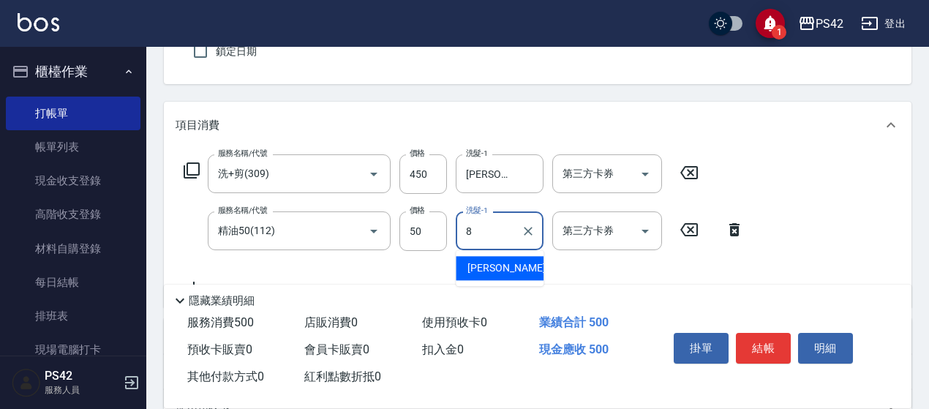
type input "[PERSON_NAME]-8"
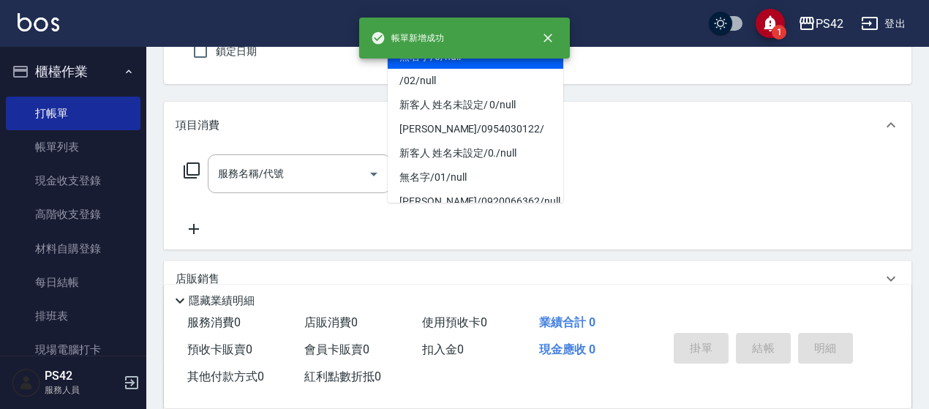
type input "無名字/0/null"
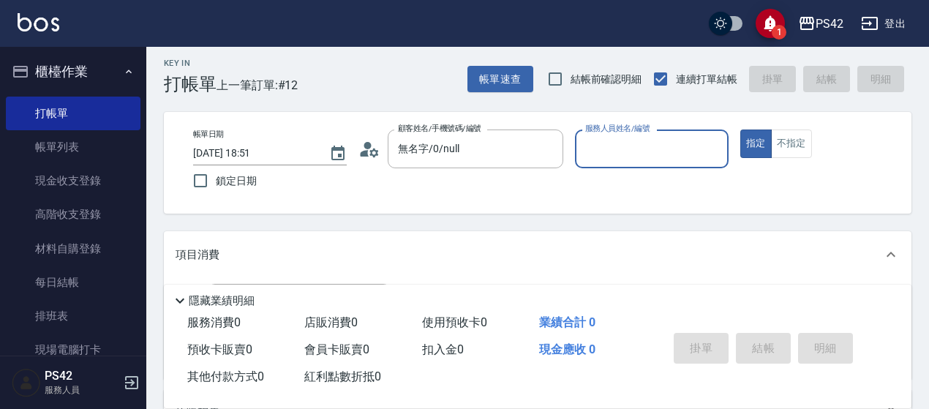
scroll to position [0, 0]
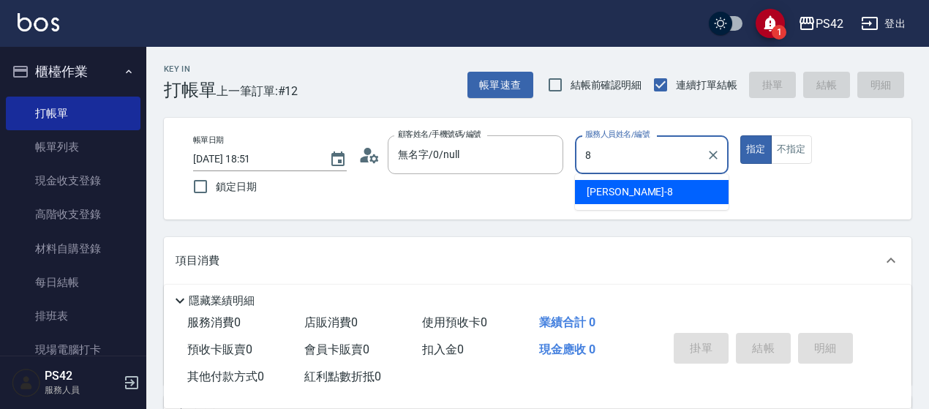
type input "[PERSON_NAME]-8"
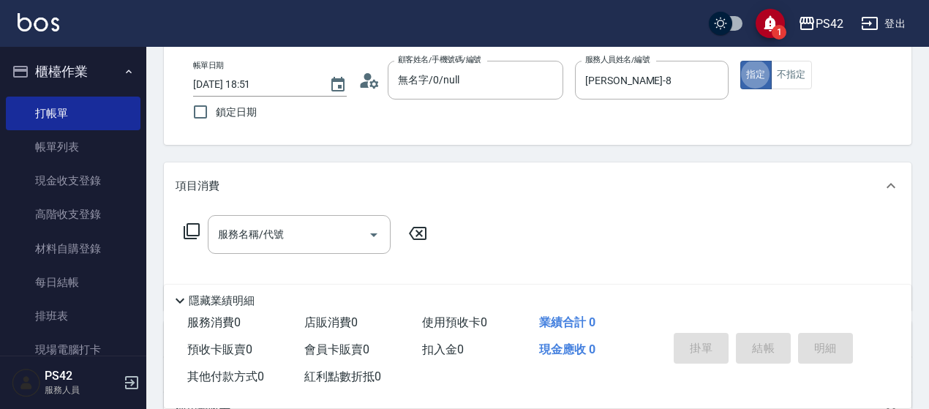
scroll to position [146, 0]
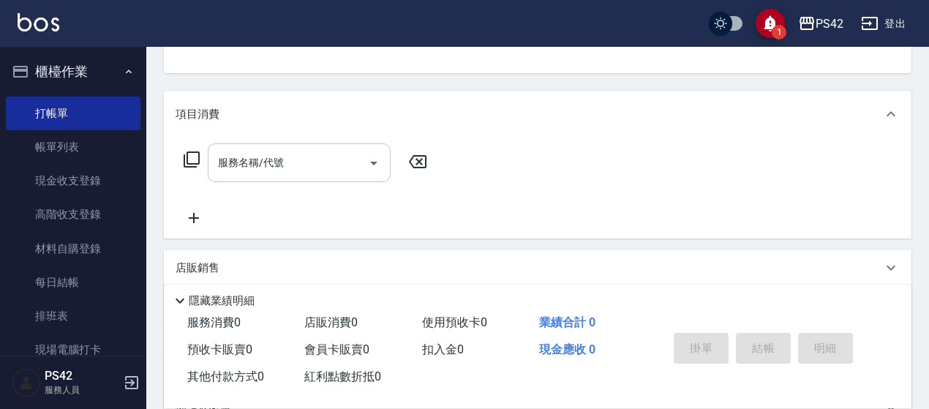
click at [286, 168] on input "服務名稱/代號" at bounding box center [288, 163] width 148 height 26
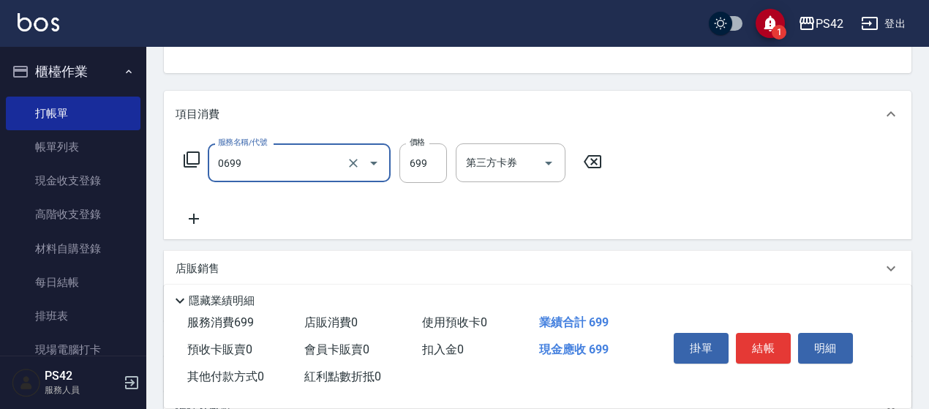
type input "精油SPA(0699)"
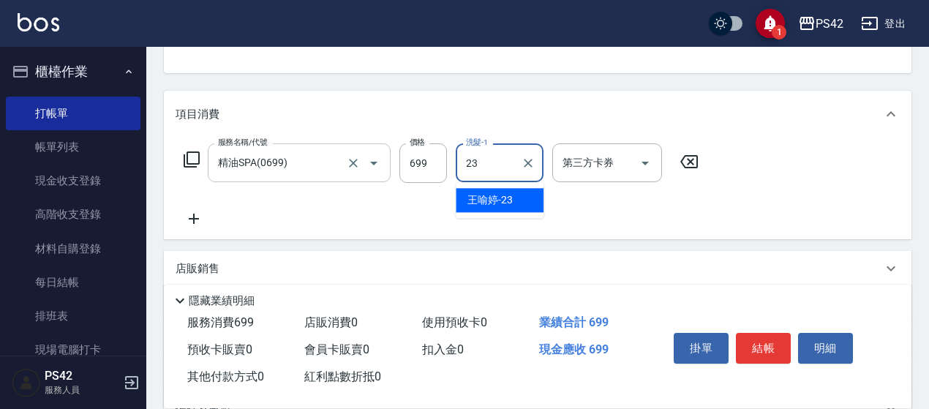
type input "[PERSON_NAME]-23"
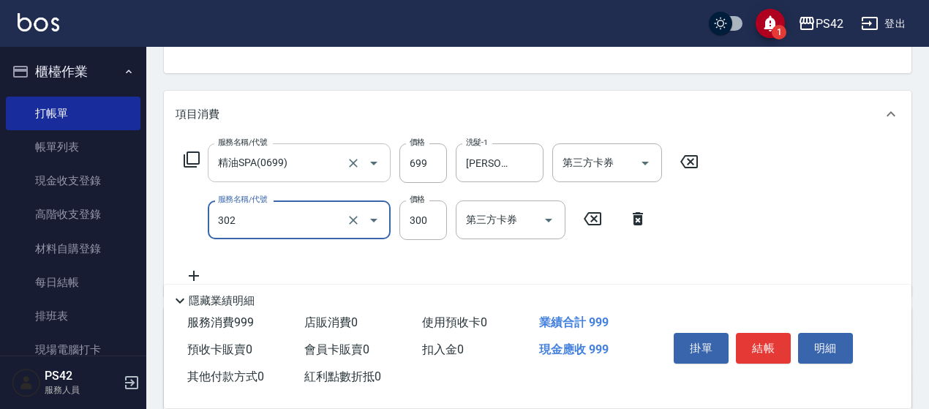
type input "剪髮(302)"
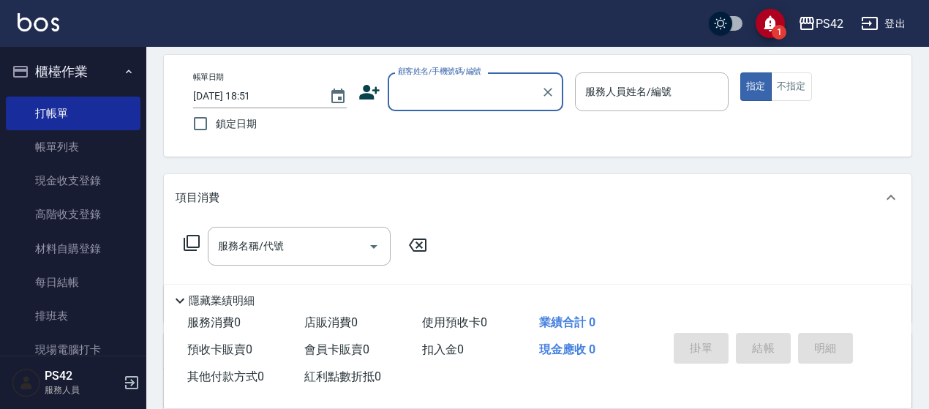
scroll to position [0, 0]
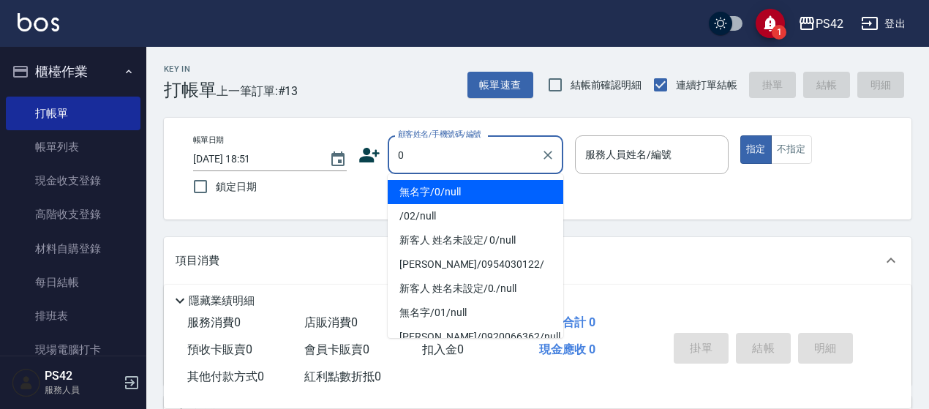
type input "無名字/0/null"
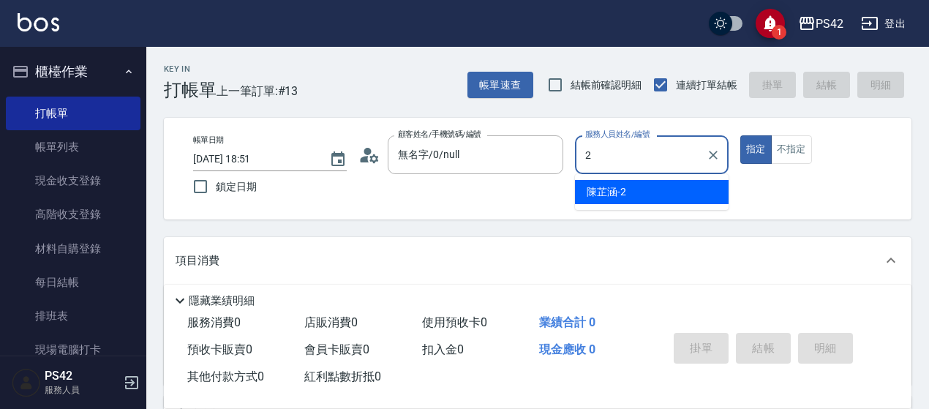
type input "[PERSON_NAME]-2"
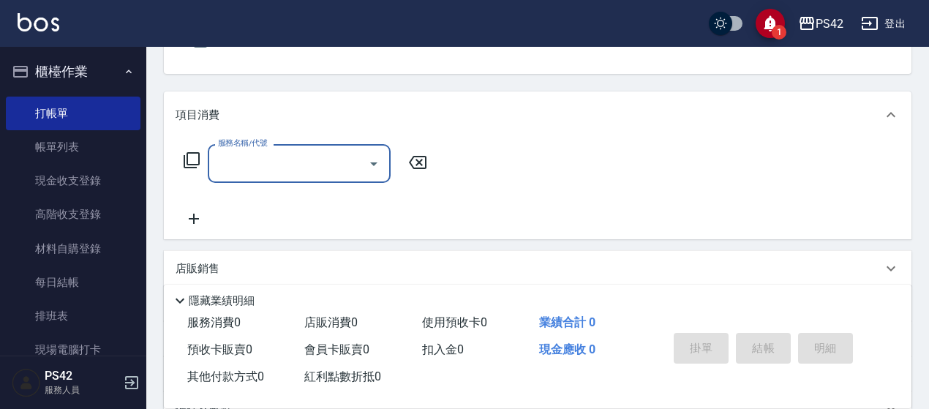
scroll to position [146, 0]
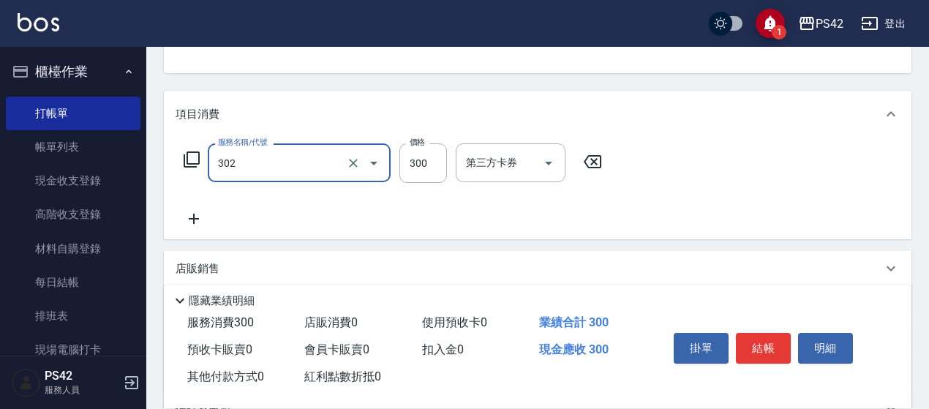
type input "剪髮(302)"
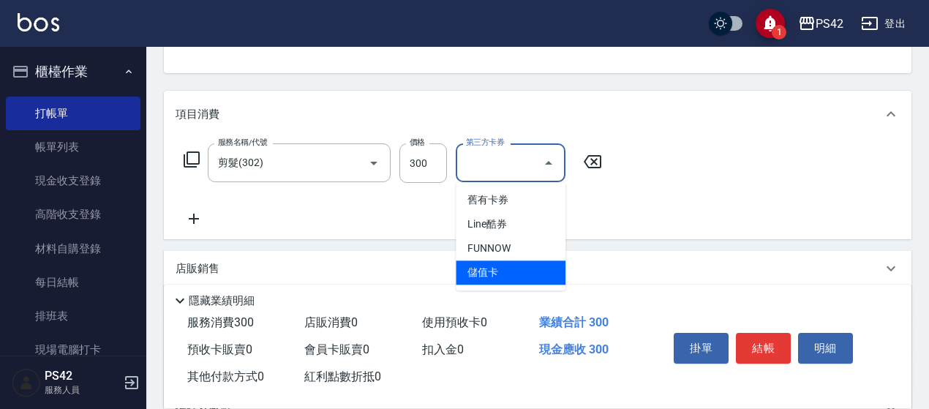
type input "儲值卡"
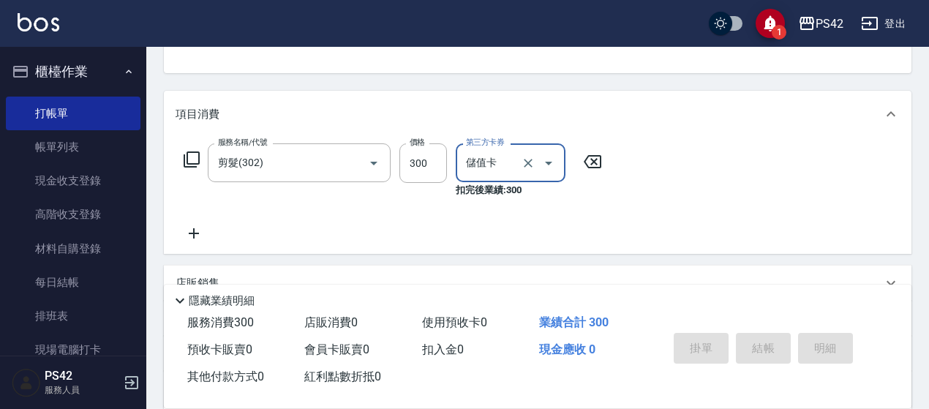
type input "[DATE] 18:52"
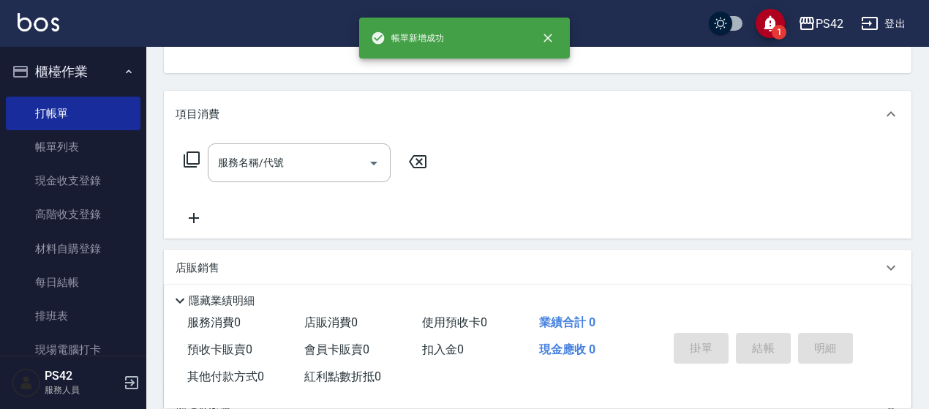
scroll to position [142, 0]
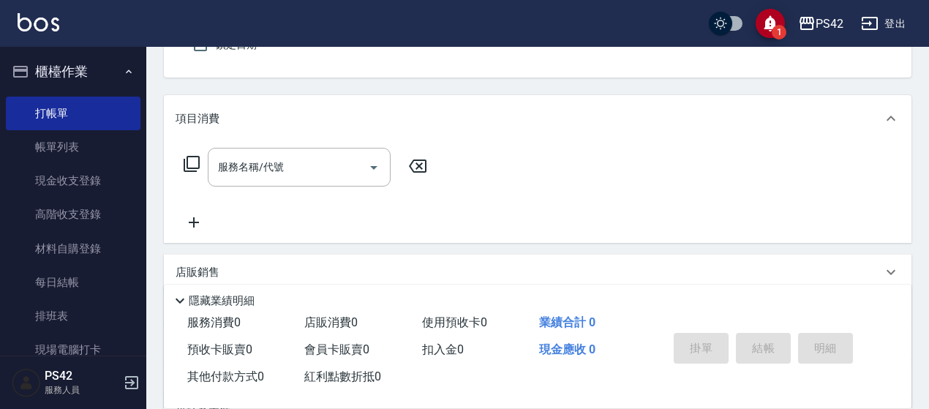
type input "無名字/0/null"
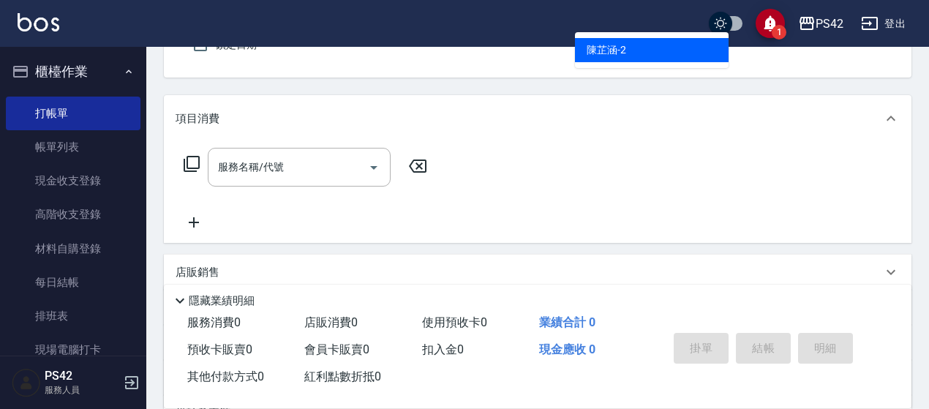
type input "[PERSON_NAME]-2"
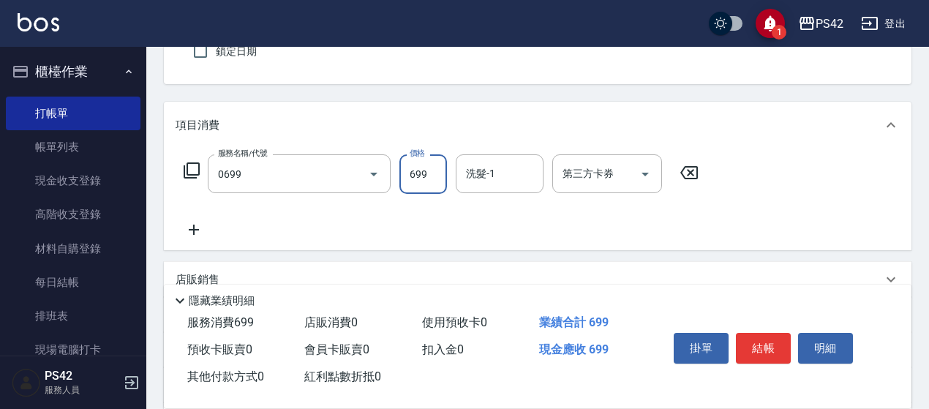
type input "精油SPA(0699)"
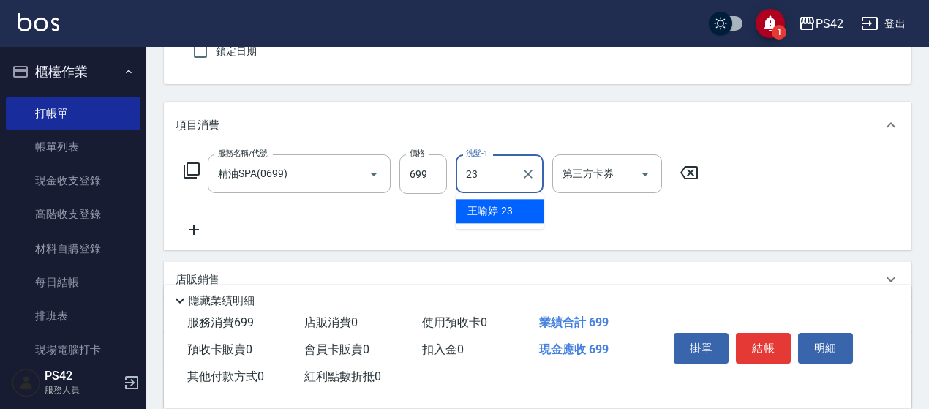
type input "[PERSON_NAME]-23"
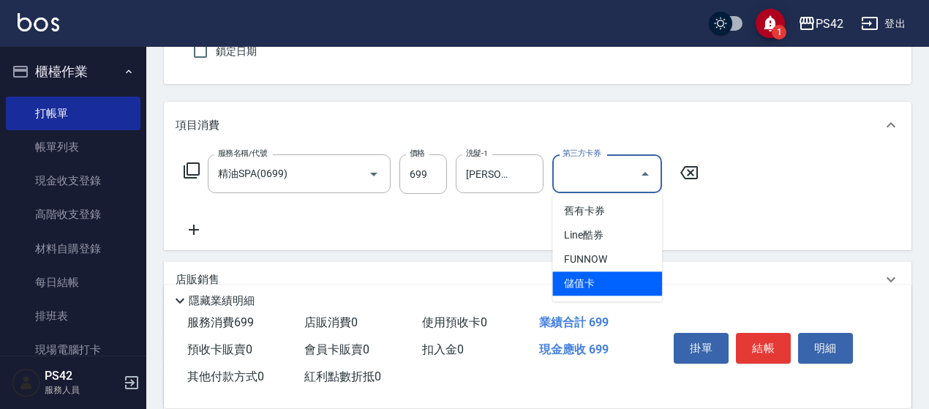
type input "儲值卡"
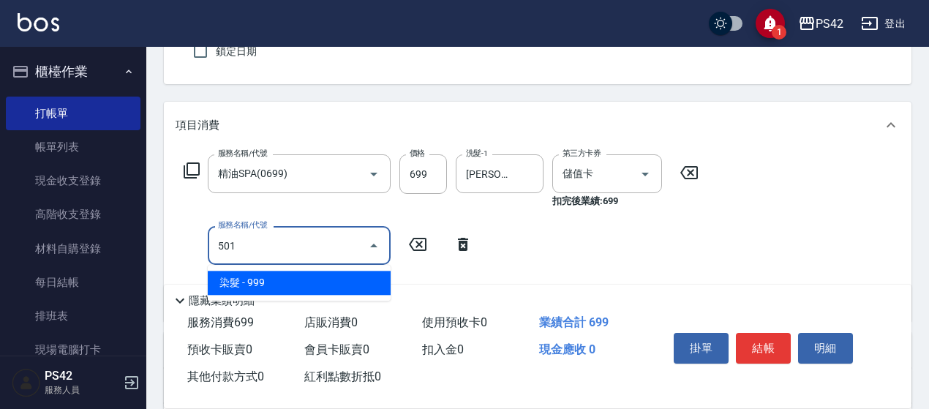
type input "染髮(501)"
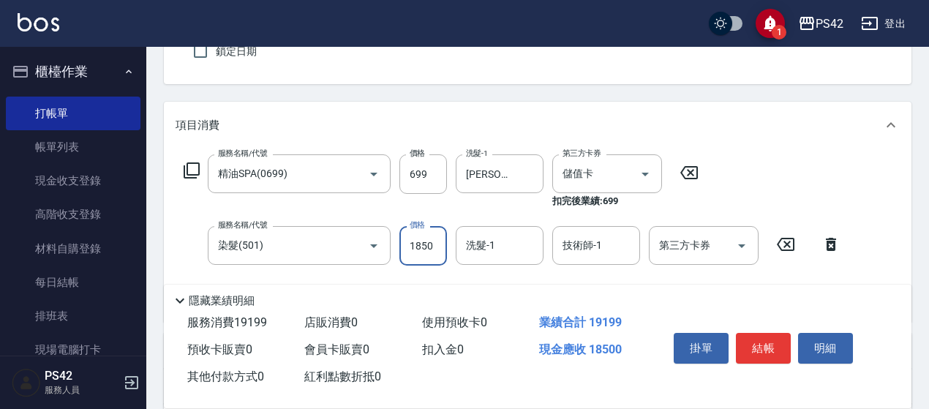
scroll to position [0, 0]
type input "1800"
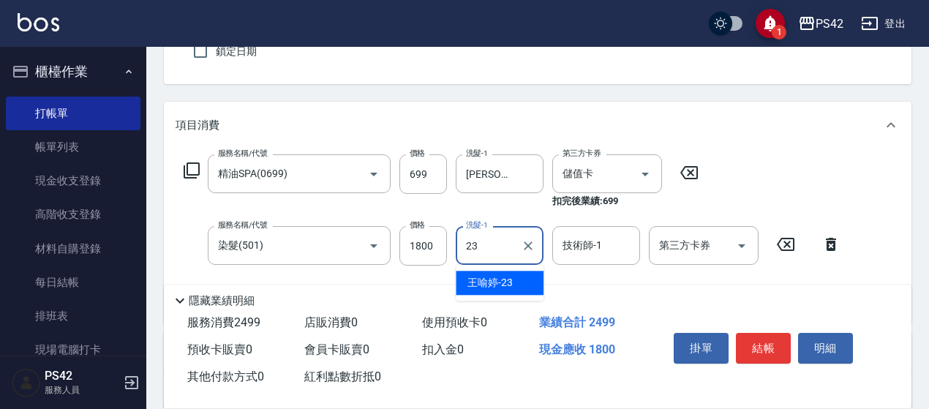
type input "[PERSON_NAME]-23"
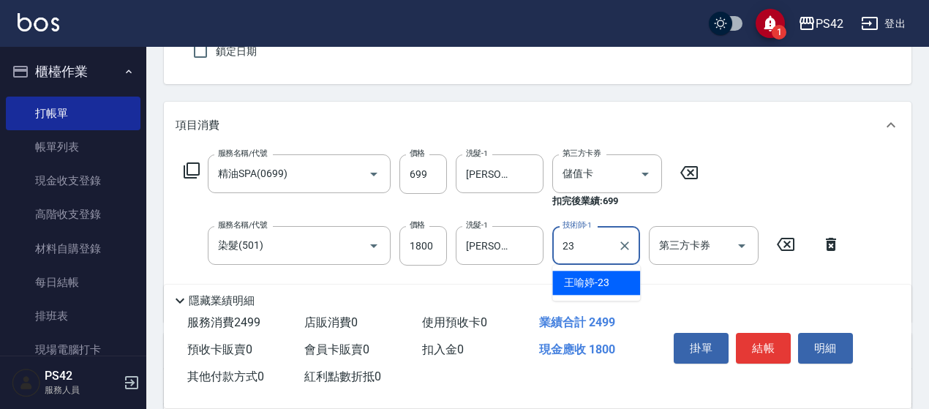
type input "[PERSON_NAME]-23"
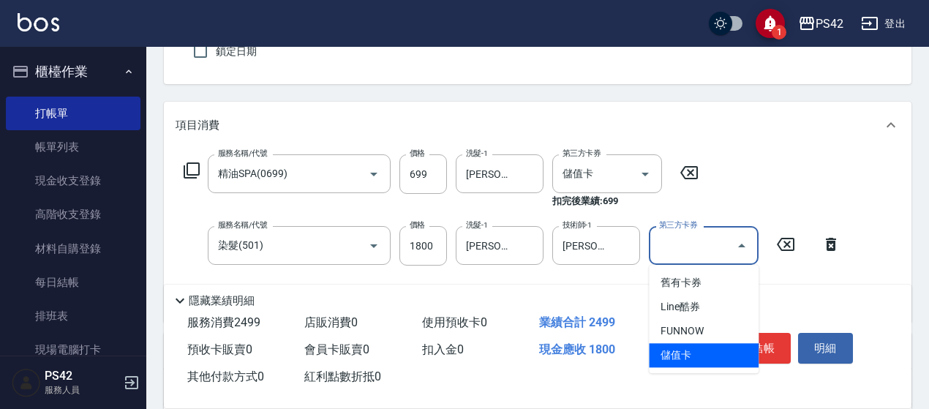
type input "儲值卡"
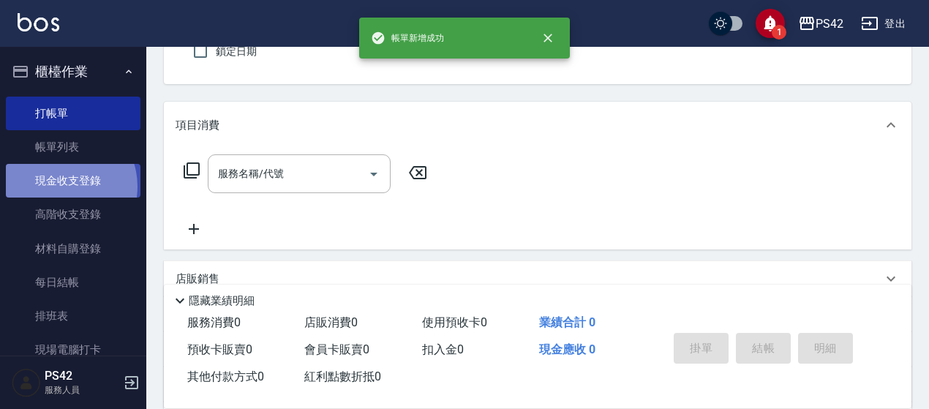
click at [59, 187] on link "現金收支登錄" at bounding box center [73, 181] width 135 height 34
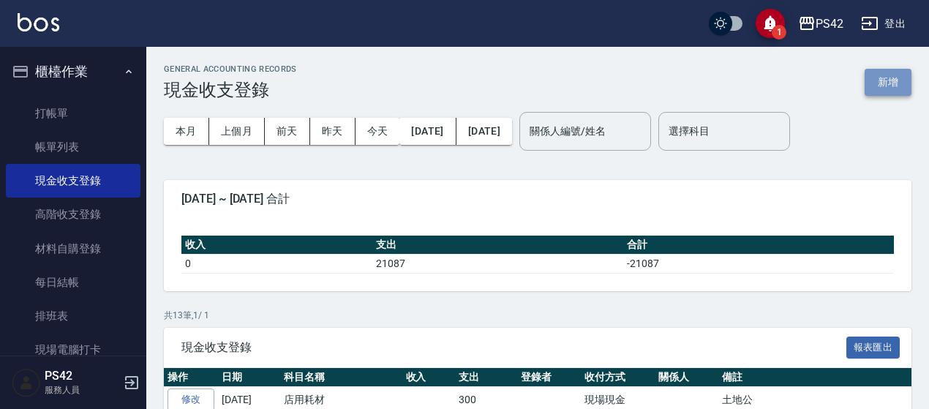
click at [895, 91] on button "新增" at bounding box center [888, 82] width 47 height 27
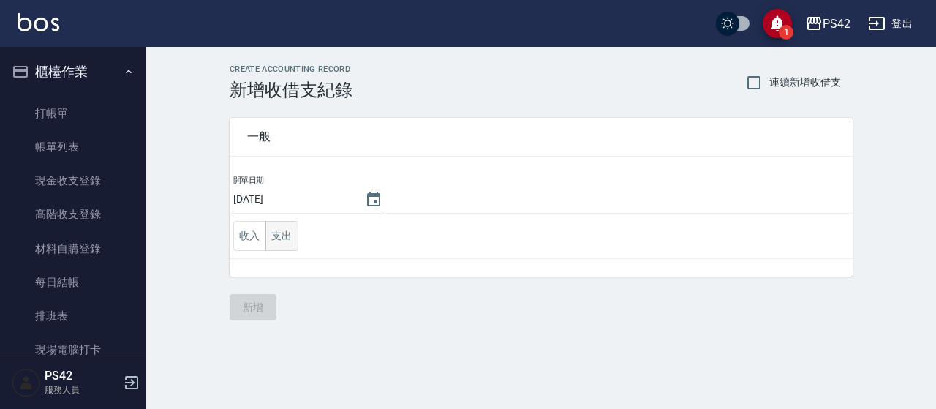
click at [271, 230] on button "支出" at bounding box center [282, 236] width 33 height 30
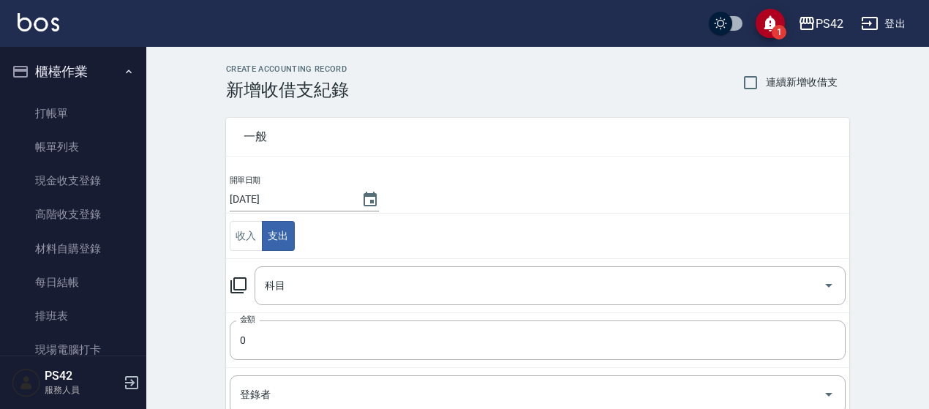
click at [780, 85] on span "連續新增收借支" at bounding box center [802, 82] width 72 height 15
click at [766, 85] on input "連續新增收借支" at bounding box center [750, 82] width 31 height 31
checkbox input "true"
click at [327, 296] on div "科目" at bounding box center [550, 285] width 591 height 39
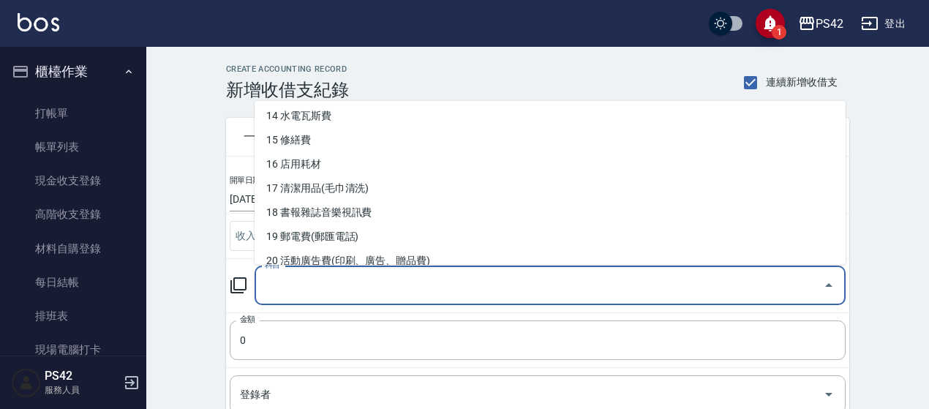
scroll to position [366, 0]
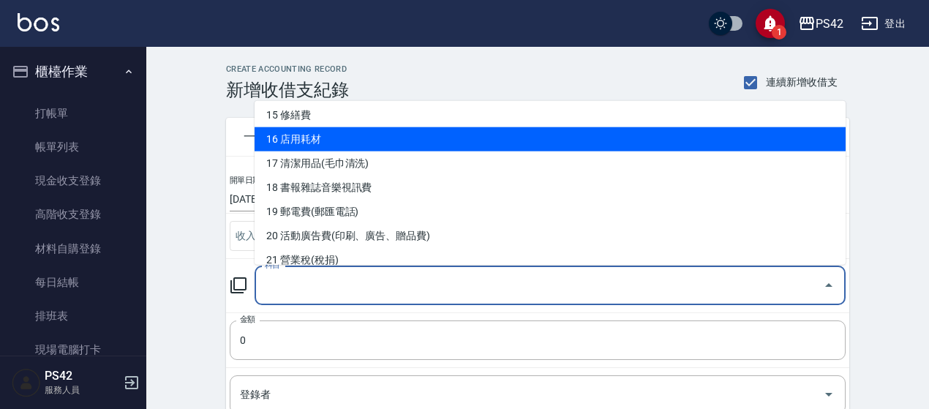
click at [364, 138] on li "16 店用耗材" at bounding box center [550, 139] width 591 height 24
type input "16 店用耗材"
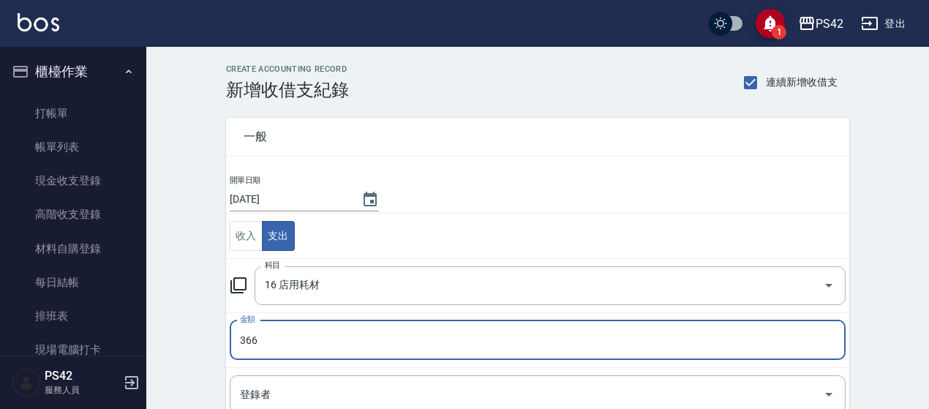
type input "366"
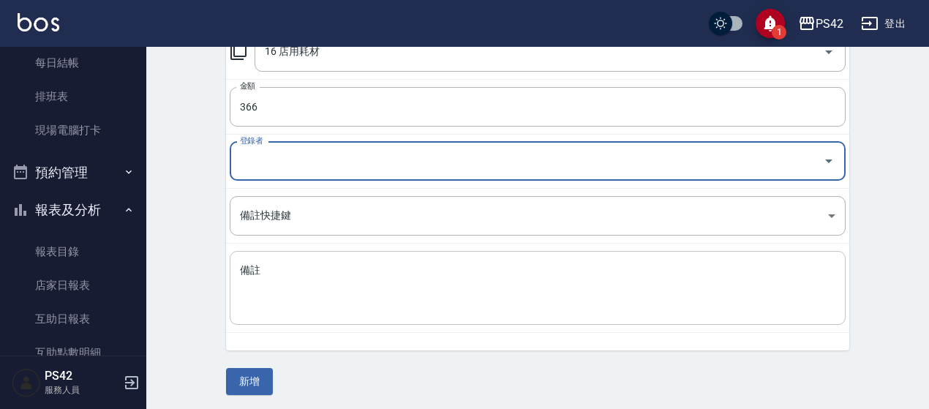
scroll to position [234, 0]
click at [269, 282] on textarea "備註" at bounding box center [537, 288] width 595 height 50
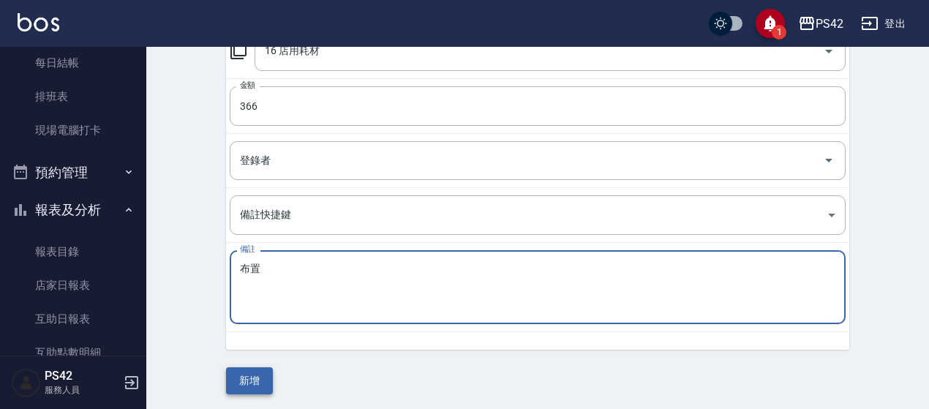
type textarea "布置"
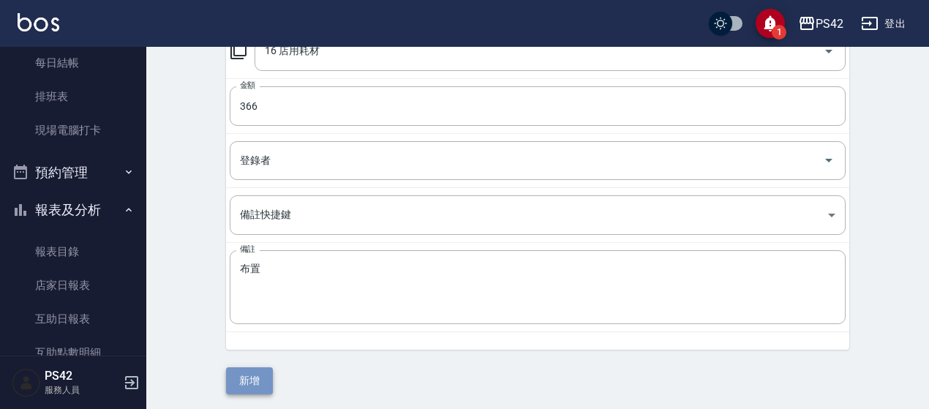
click at [255, 380] on button "新增" at bounding box center [249, 380] width 47 height 27
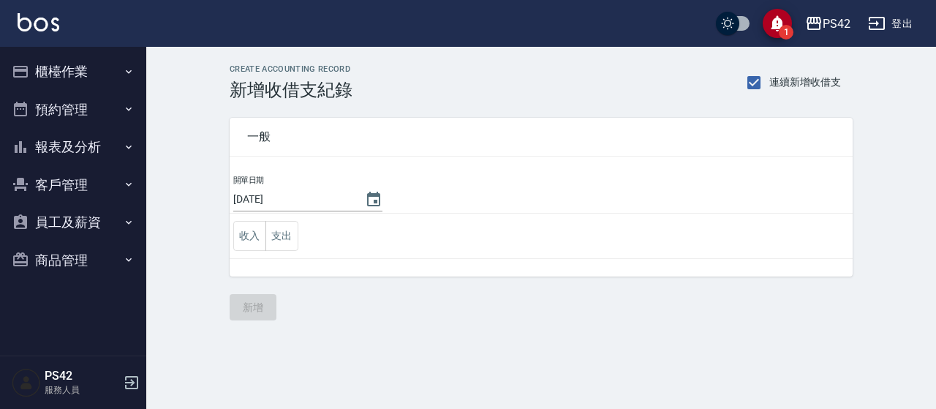
click at [298, 229] on td "收入 支出" at bounding box center [541, 236] width 623 height 45
click at [288, 233] on button "支出" at bounding box center [282, 236] width 33 height 30
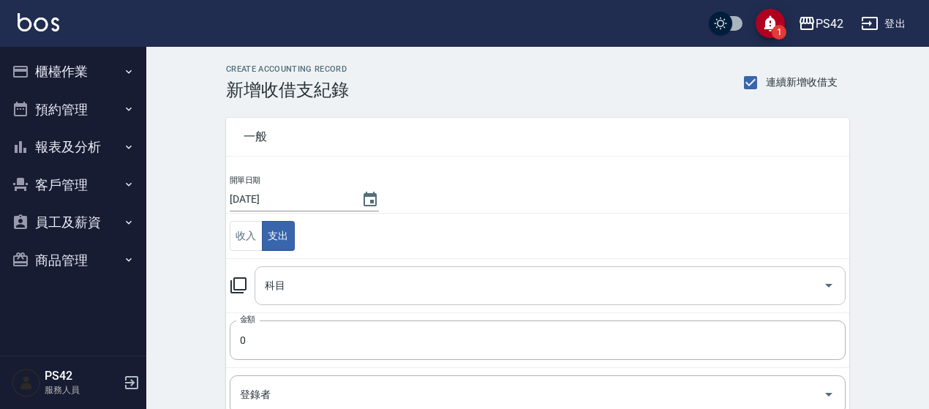
click at [283, 279] on input "科目" at bounding box center [539, 286] width 556 height 26
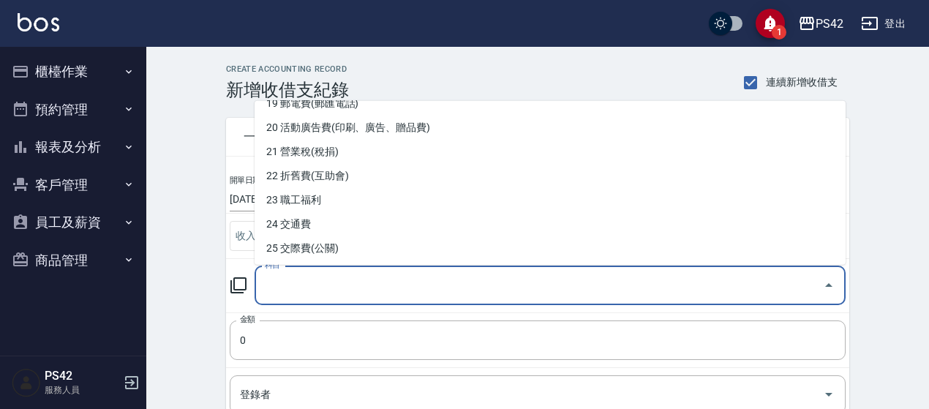
scroll to position [585, 0]
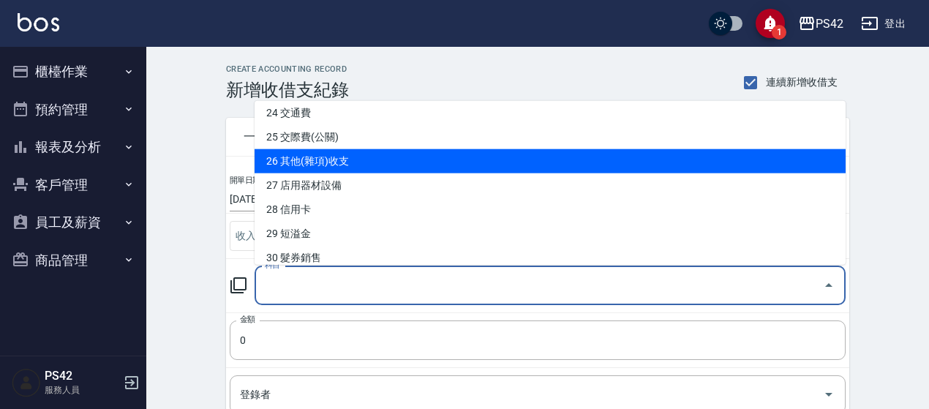
click at [360, 154] on li "26 其他(雜項)收支" at bounding box center [550, 161] width 591 height 24
type input "26 其他(雜項)收支"
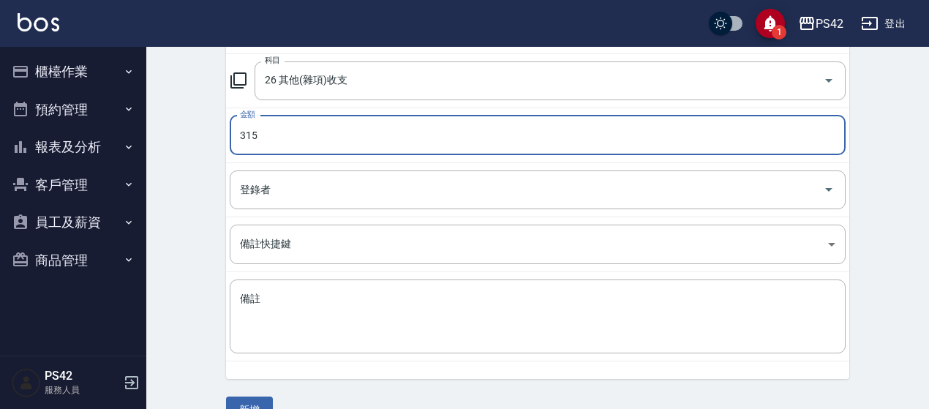
scroll to position [234, 0]
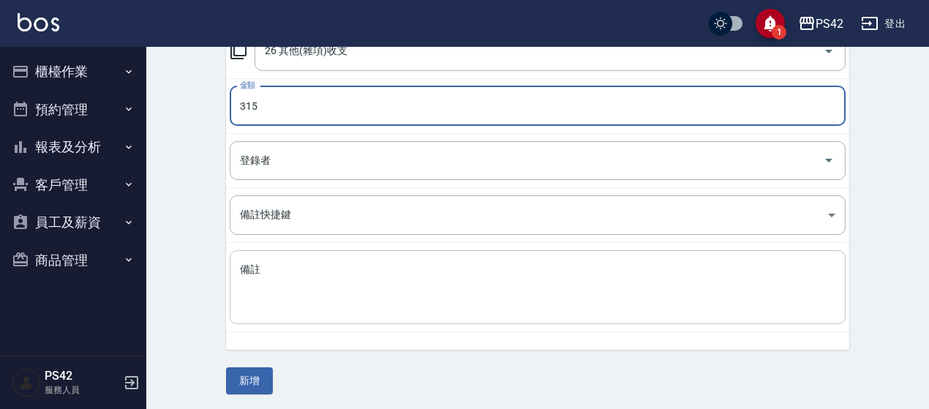
type input "315"
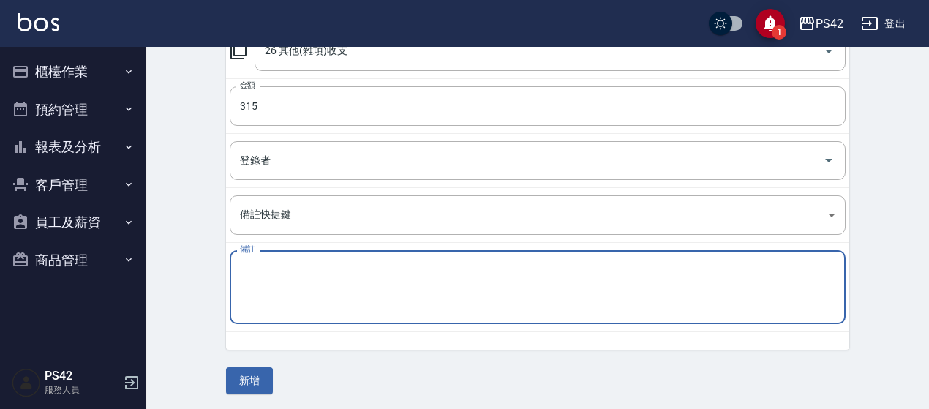
click at [376, 287] on textarea "備註" at bounding box center [537, 288] width 595 height 50
type textarea "咖啡杯"
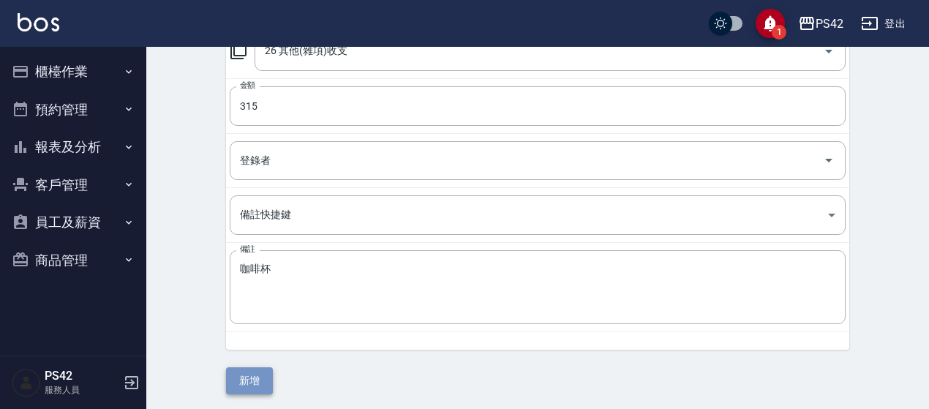
click at [256, 377] on button "新增" at bounding box center [249, 380] width 47 height 27
